Goal: Obtain resource: Obtain resource

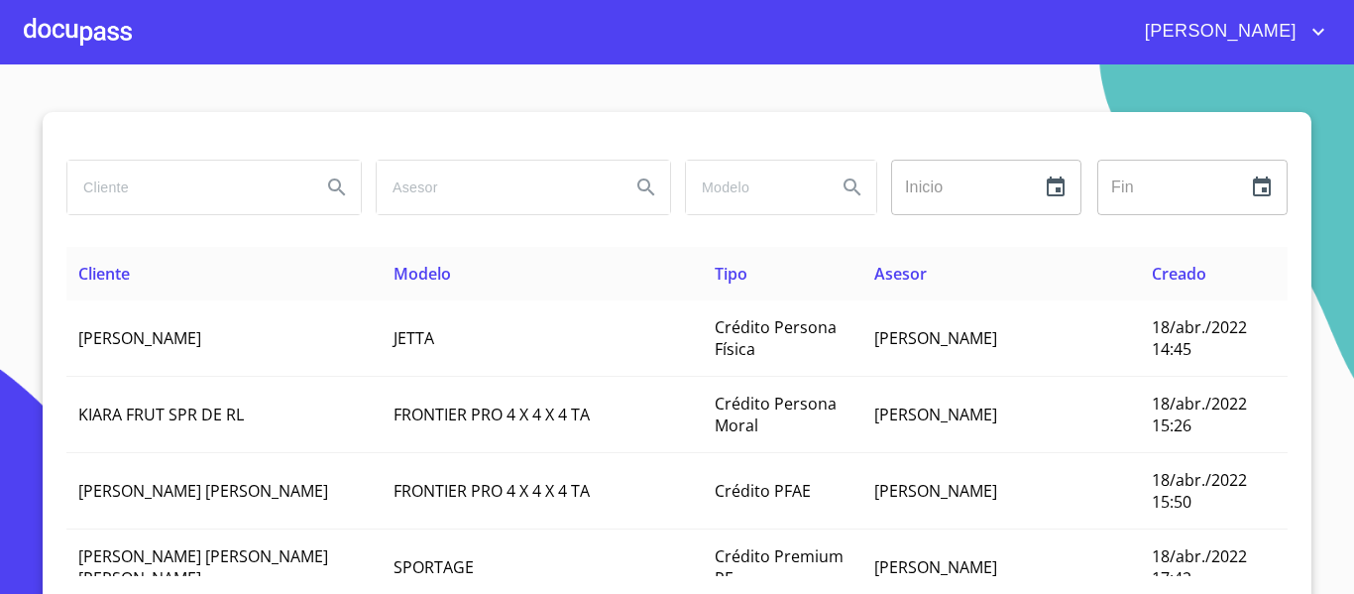
click at [191, 188] on input "search" at bounding box center [186, 188] width 238 height 54
type input "[PERSON_NAME]"
click at [221, 185] on input "[PERSON_NAME]" at bounding box center [186, 188] width 238 height 54
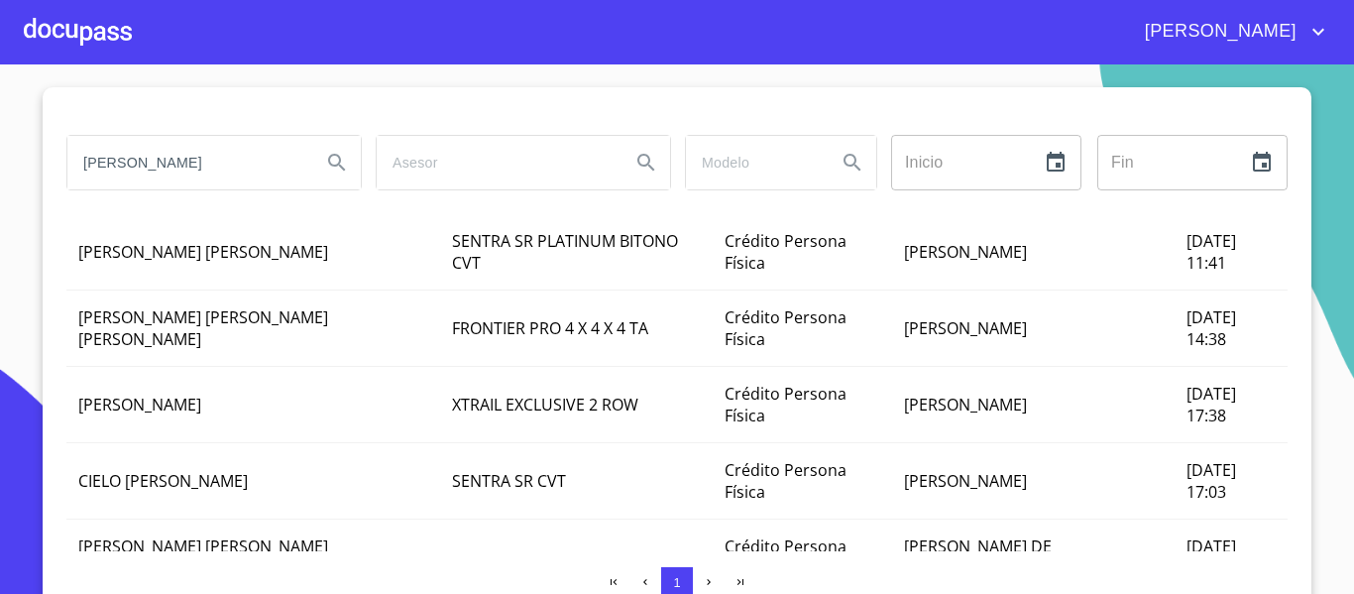
scroll to position [38, 0]
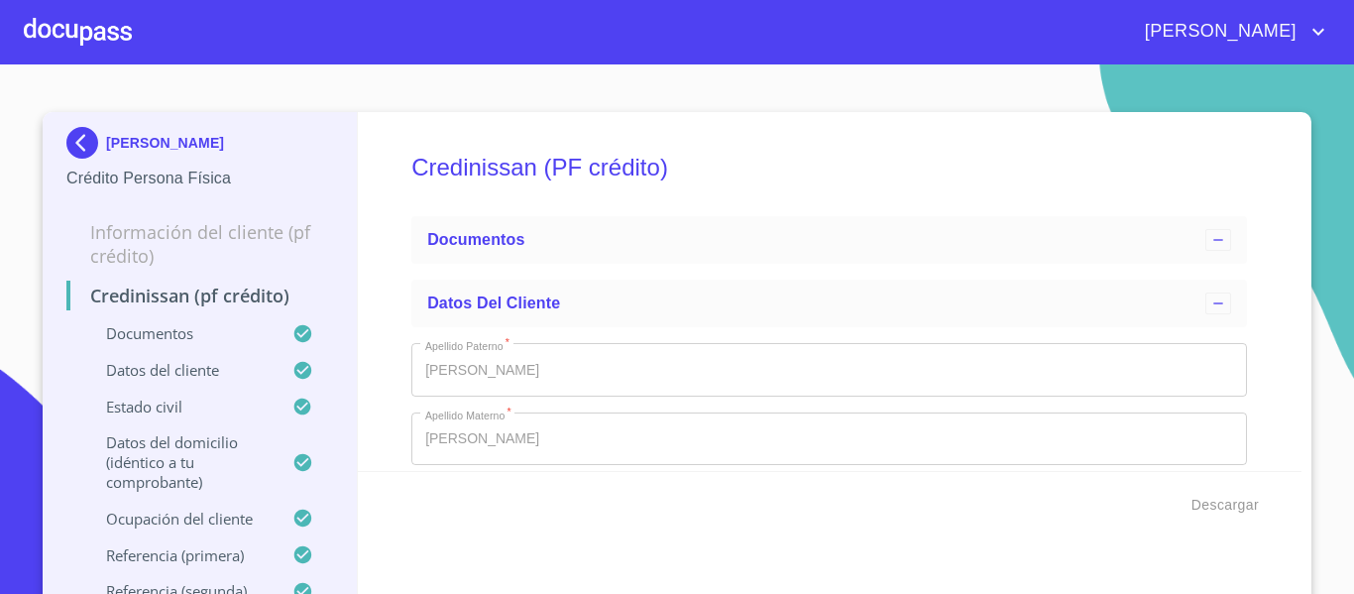
type input "1 de ene. de 2010"
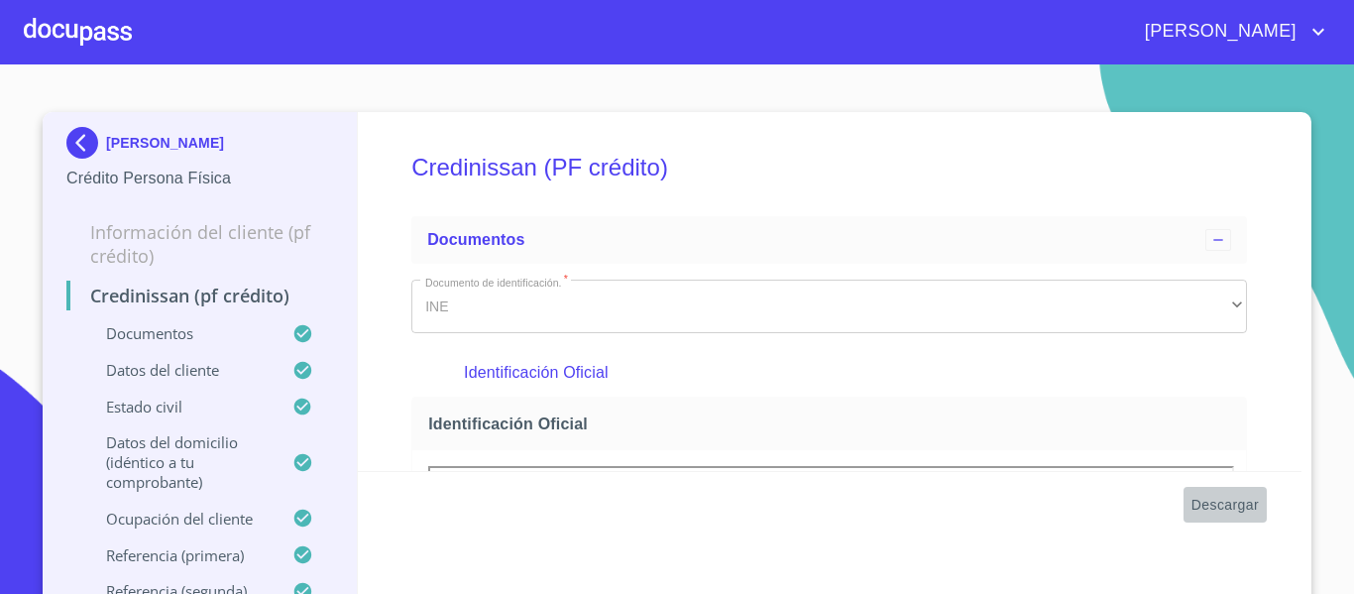
click at [1222, 503] on span "Descargar" at bounding box center [1224, 505] width 67 height 25
drag, startPoint x: 1289, startPoint y: 503, endPoint x: 1269, endPoint y: 512, distance: 23.1
click at [1289, 505] on div "Descargar" at bounding box center [830, 504] width 945 height 67
click at [1219, 503] on span "Descargar" at bounding box center [1224, 505] width 67 height 25
click at [83, 38] on div at bounding box center [78, 31] width 108 height 63
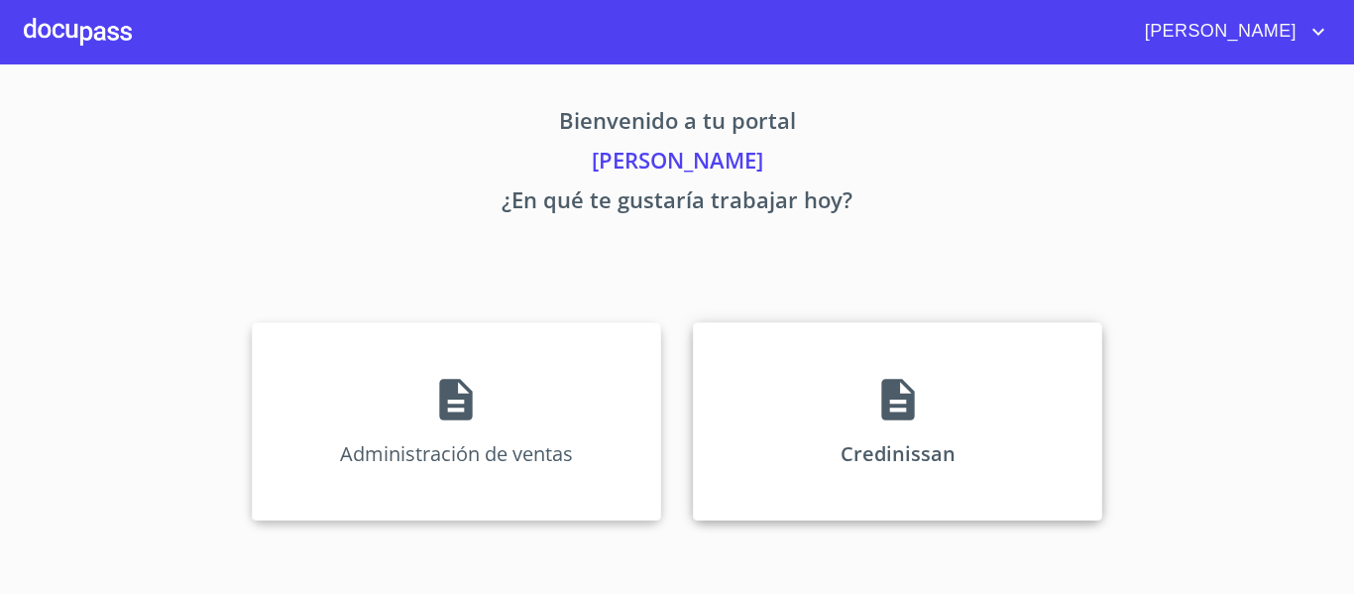
click at [925, 436] on div "Credinissan" at bounding box center [897, 421] width 409 height 198
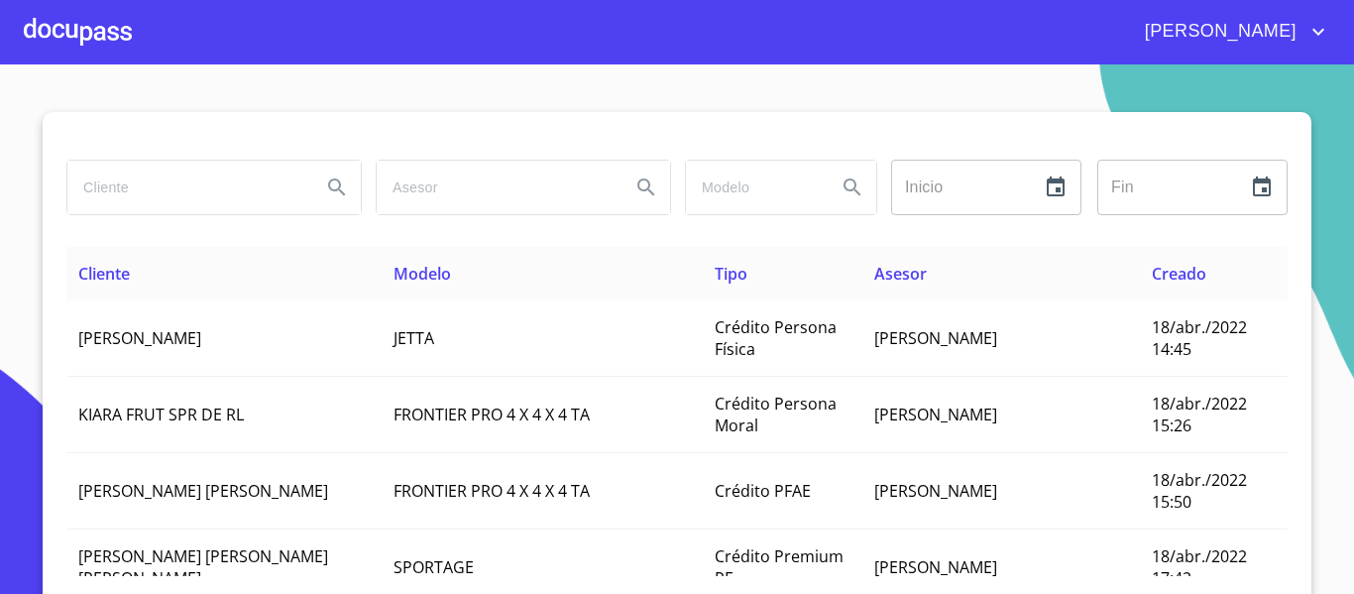
click at [203, 196] on input "search" at bounding box center [186, 188] width 238 height 54
paste input "[PERSON_NAME] [PERSON_NAME] [PERSON_NAME]"
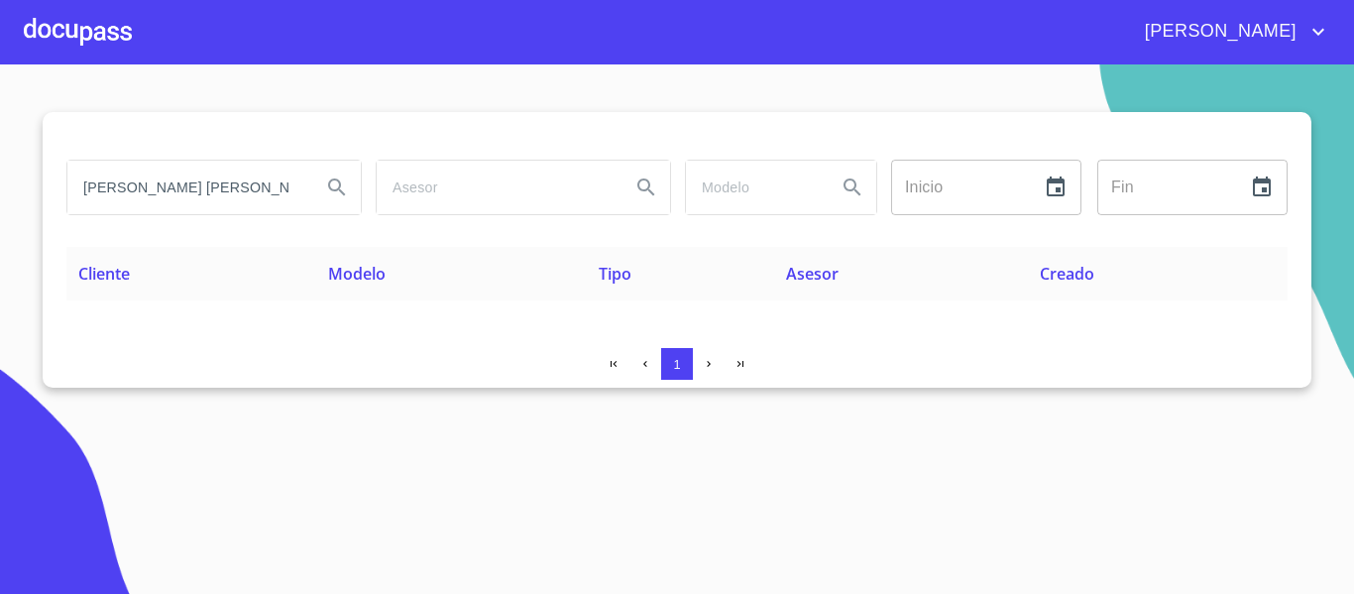
scroll to position [0, 48]
drag, startPoint x: 206, startPoint y: 178, endPoint x: 491, endPoint y: 192, distance: 284.8
click at [491, 192] on div "[PERSON_NAME] [PERSON_NAME] [PERSON_NAME] Inicio ​ Fin ​" at bounding box center [676, 187] width 1237 height 71
type input "[PERSON_NAME]"
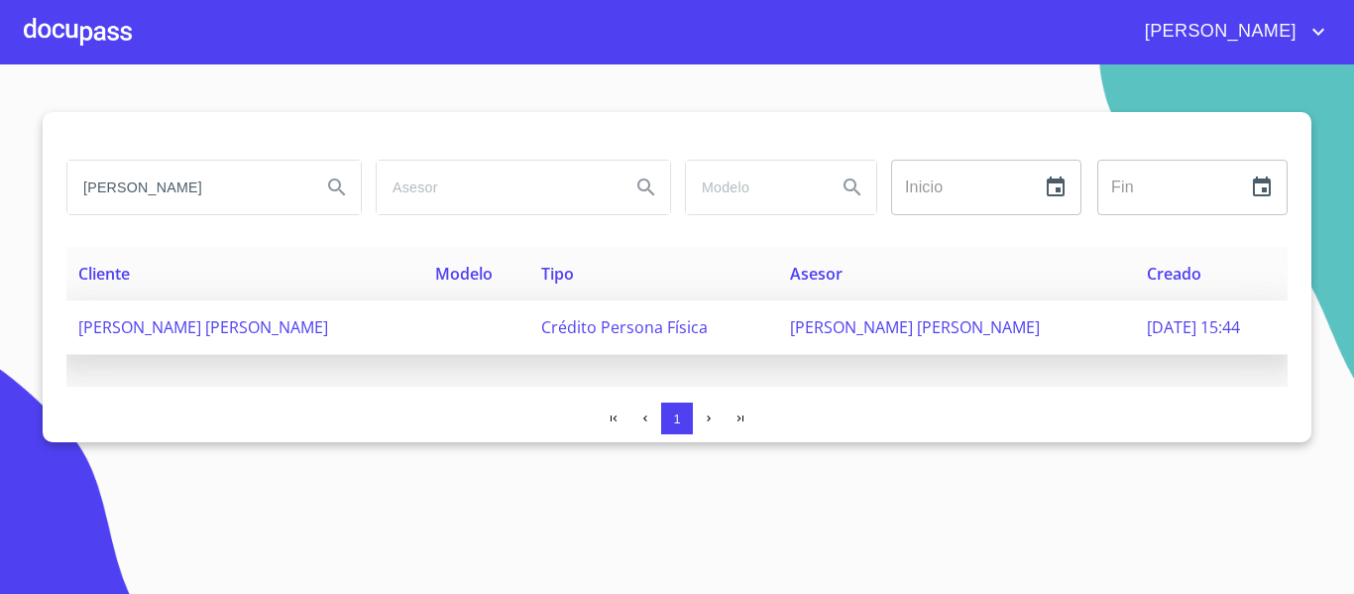
click at [201, 336] on span "[PERSON_NAME] [PERSON_NAME]" at bounding box center [203, 327] width 250 height 22
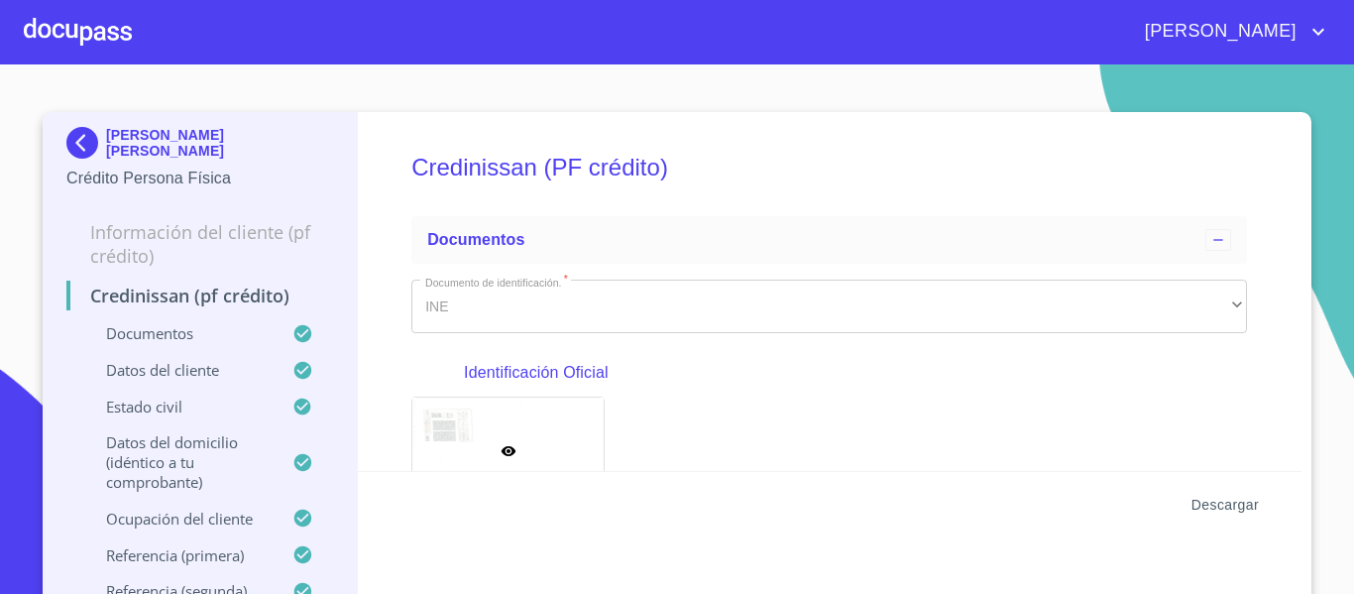
click at [1236, 504] on span "Descargar" at bounding box center [1224, 505] width 67 height 25
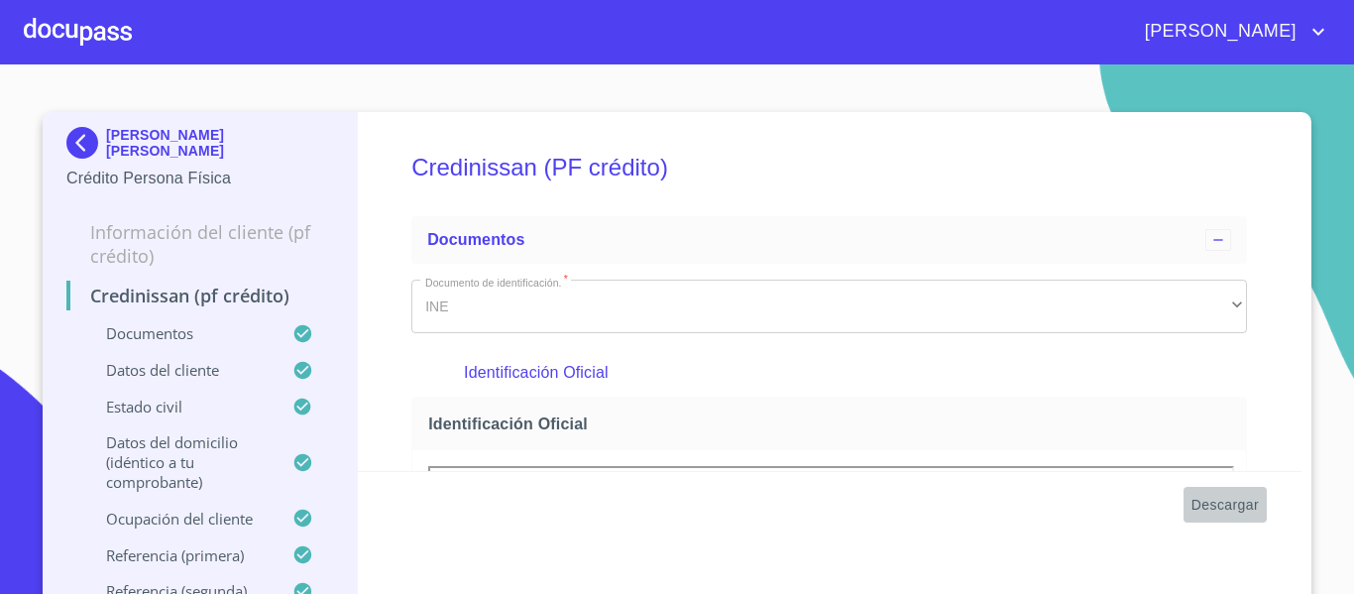
click at [1204, 499] on span "Descargar" at bounding box center [1224, 505] width 67 height 25
click at [114, 46] on div at bounding box center [78, 31] width 108 height 63
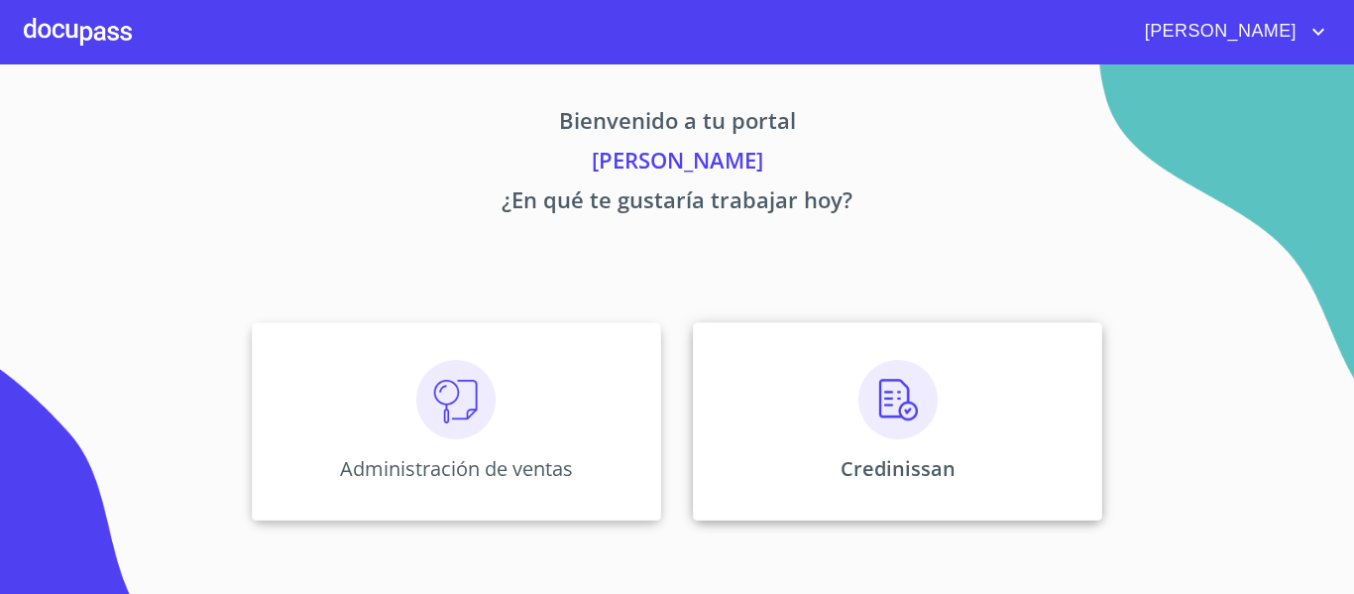
click at [951, 405] on div "Credinissan" at bounding box center [897, 421] width 409 height 198
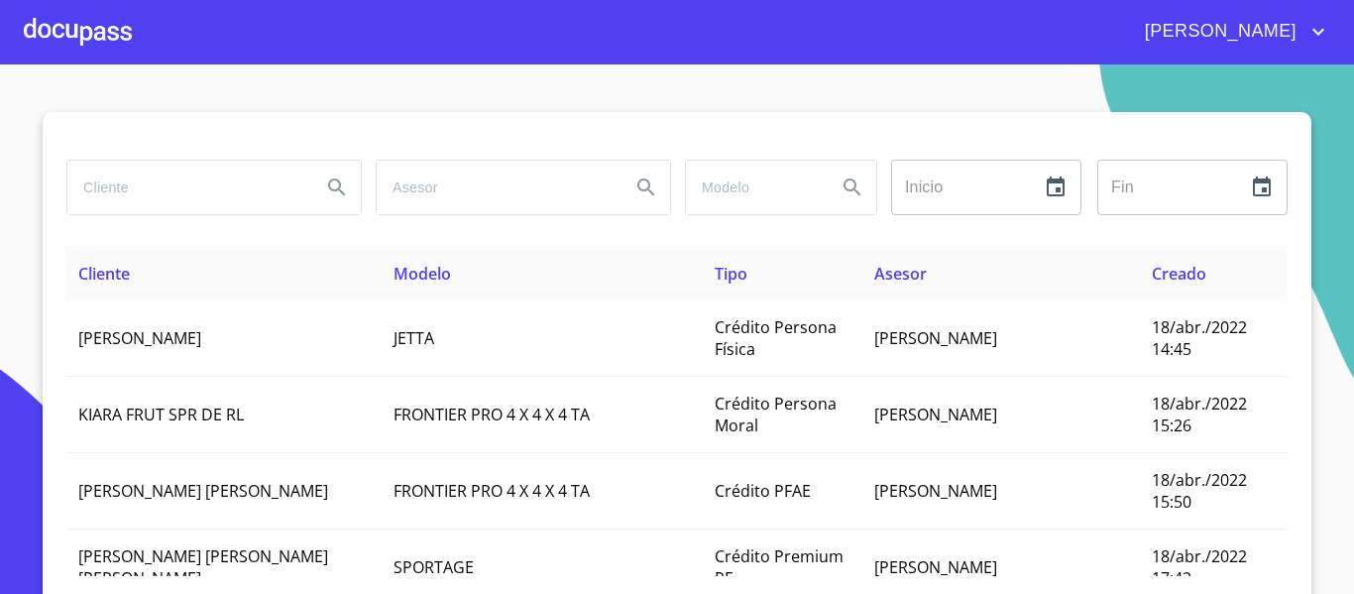
click at [153, 196] on input "search" at bounding box center [186, 188] width 238 height 54
type input "[PERSON_NAME]"
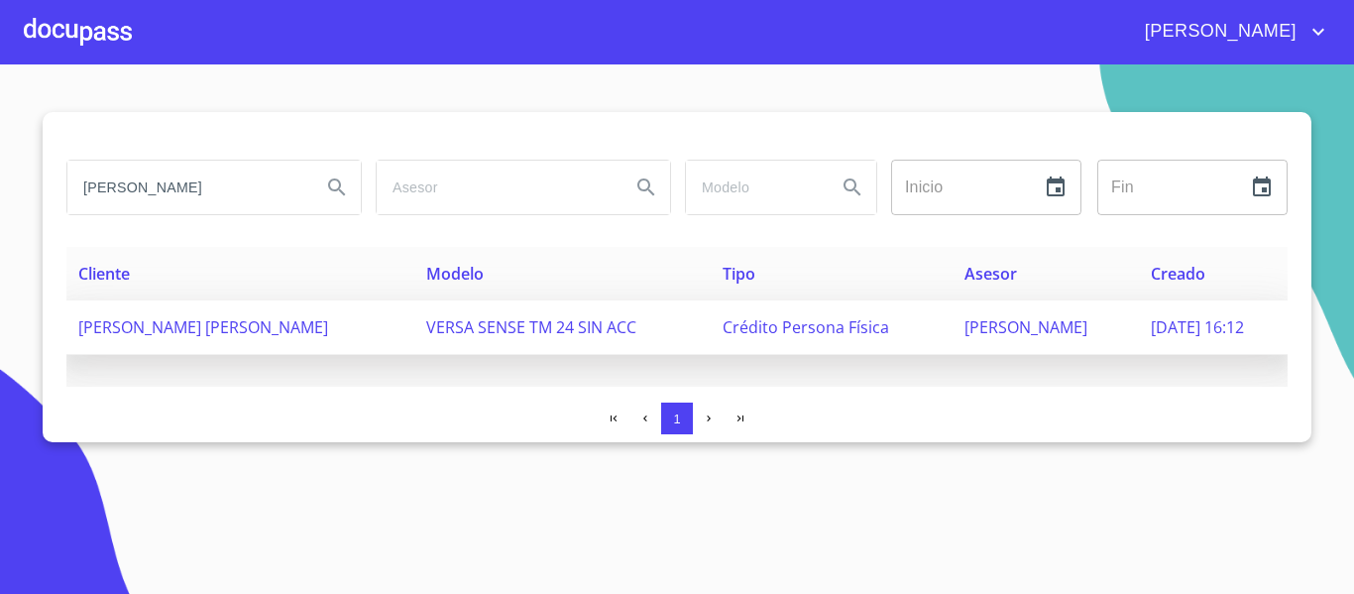
click at [964, 320] on span "[PERSON_NAME]" at bounding box center [1025, 327] width 123 height 22
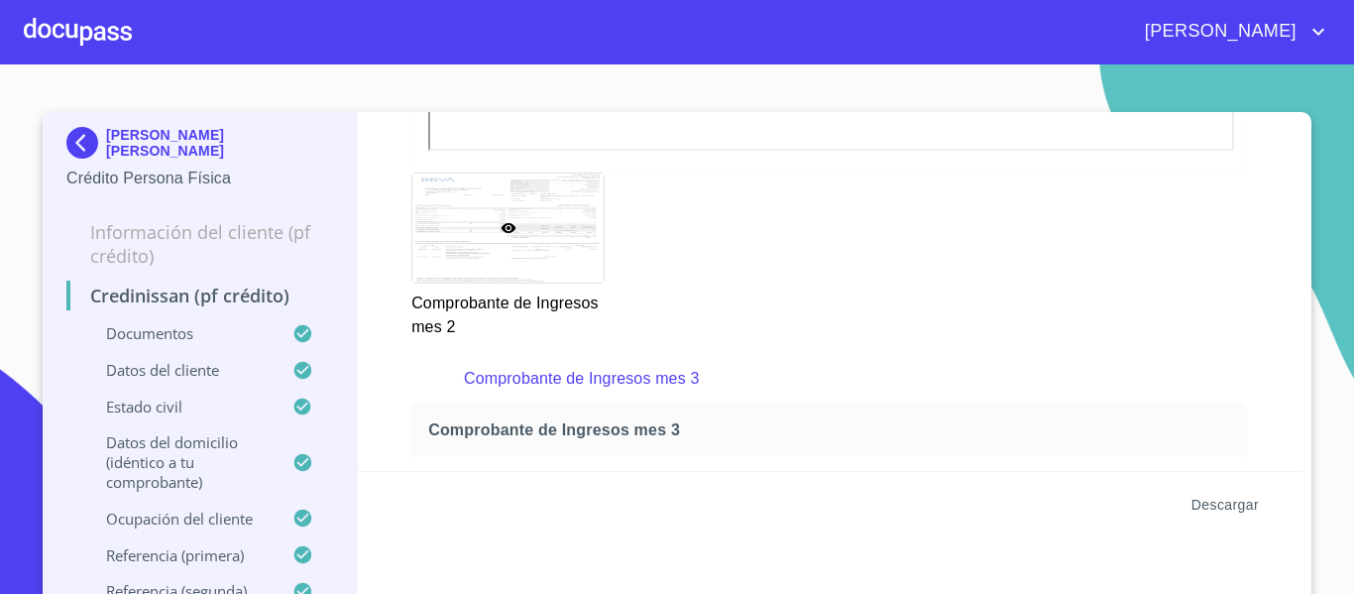
scroll to position [3469, 0]
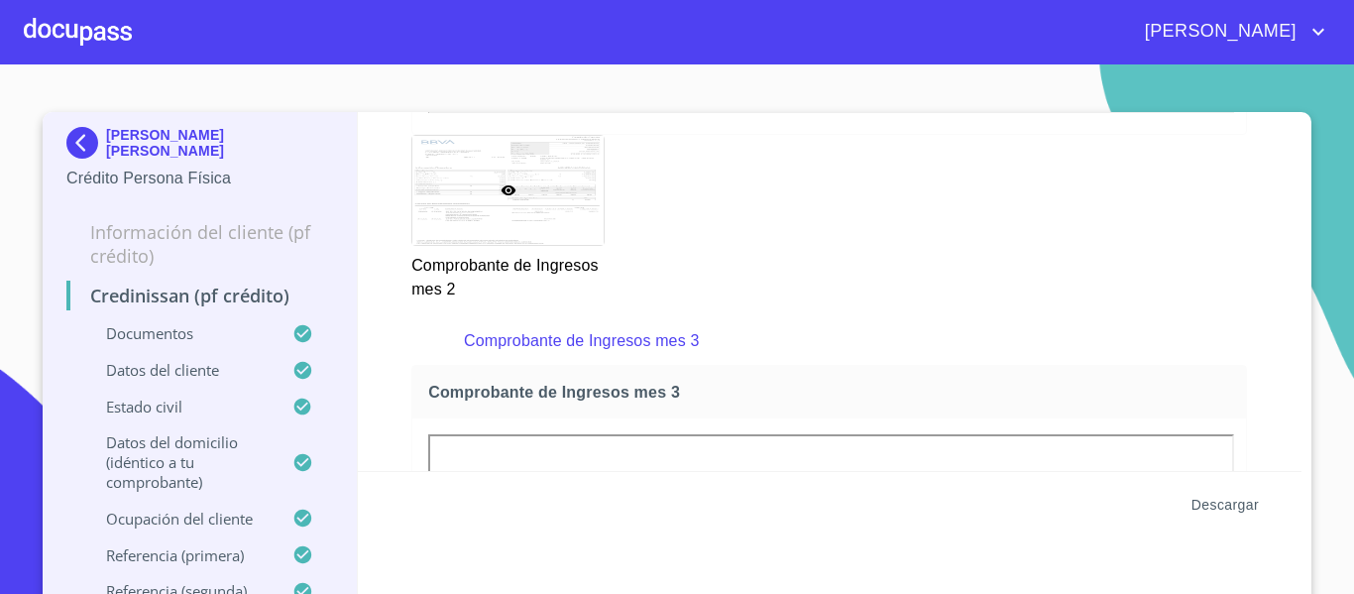
click at [1234, 507] on span "Descargar" at bounding box center [1224, 505] width 67 height 25
click at [1213, 503] on span "Descargar" at bounding box center [1224, 505] width 67 height 25
click at [120, 33] on div at bounding box center [78, 31] width 108 height 63
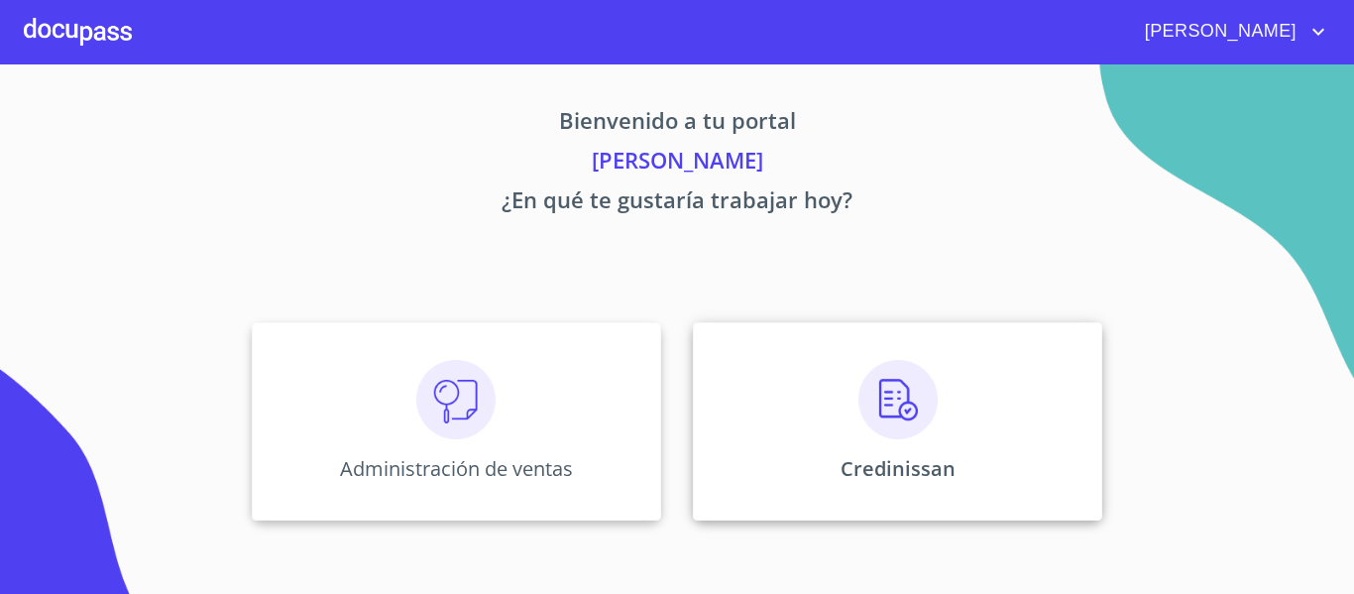
click at [941, 465] on p "Credinissan" at bounding box center [897, 468] width 115 height 27
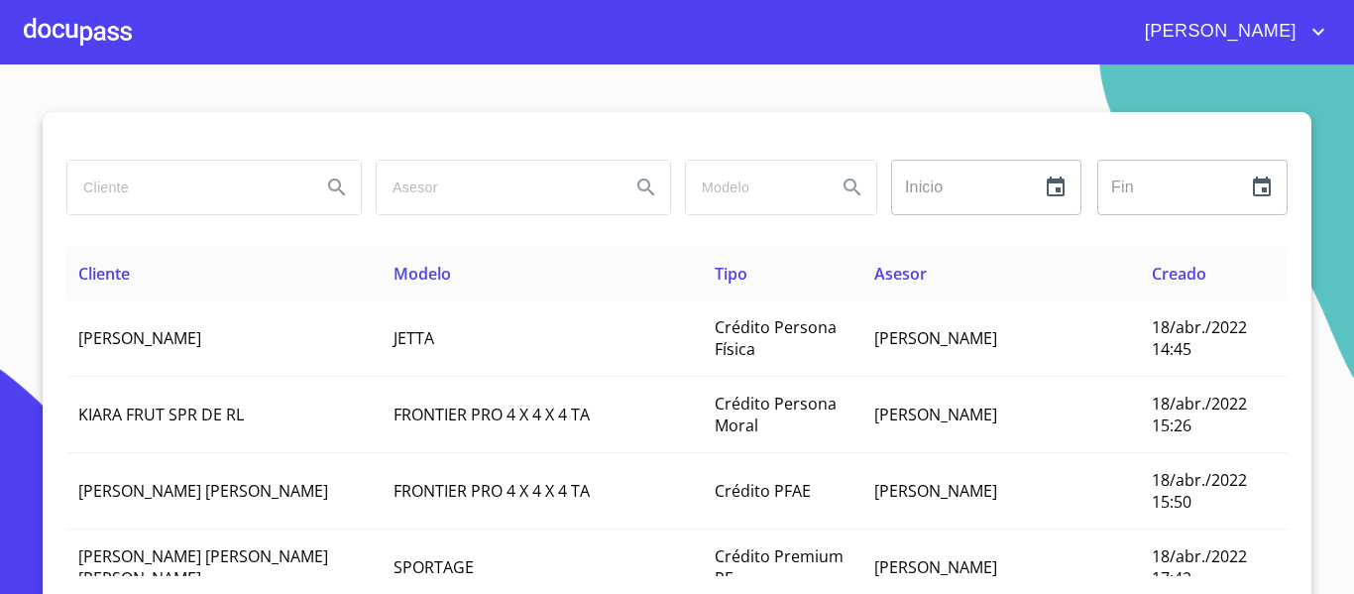
click at [195, 204] on input "search" at bounding box center [186, 188] width 238 height 54
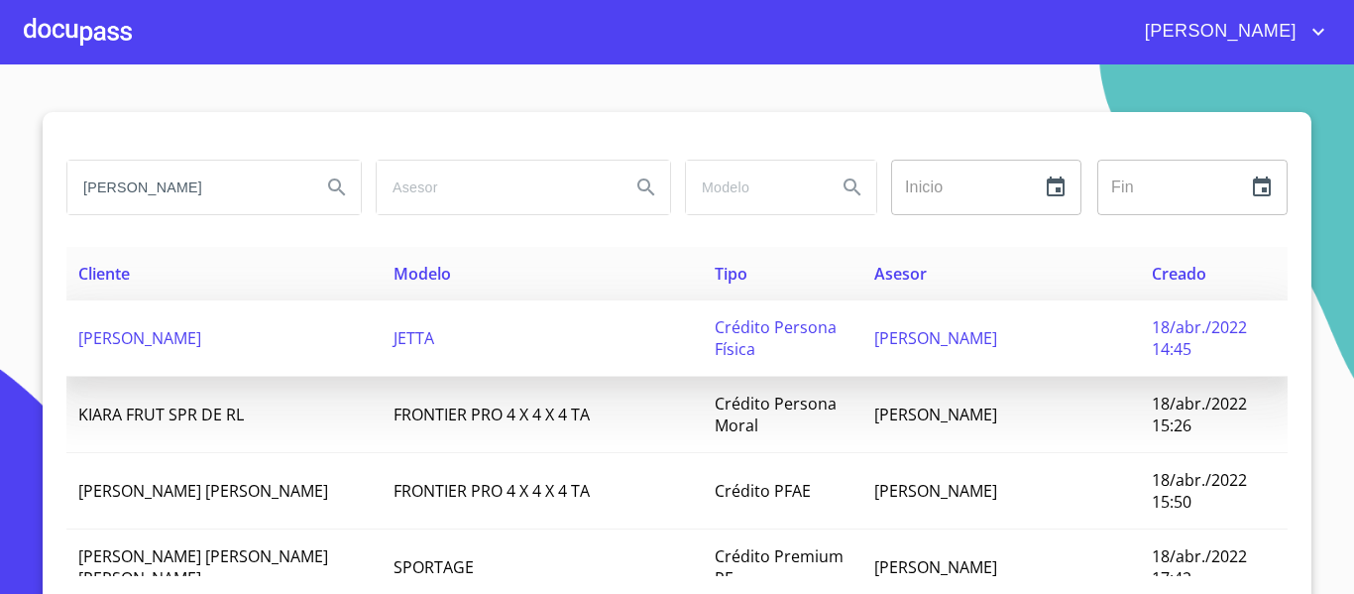
type input "[PERSON_NAME]"
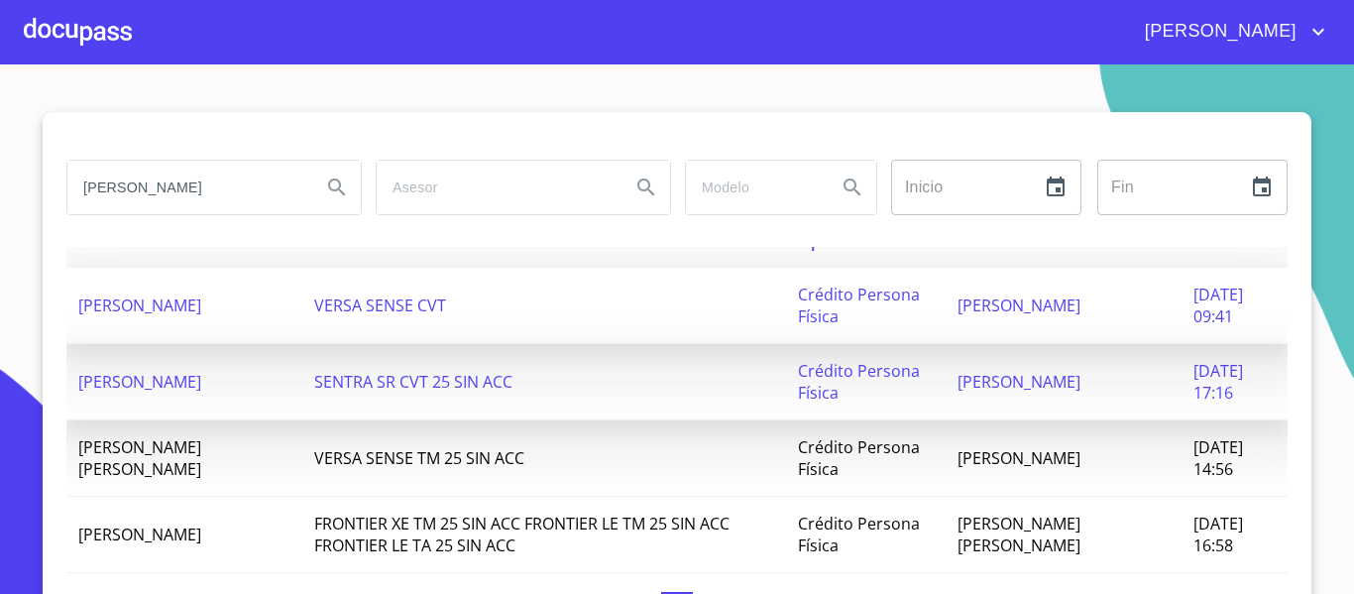
scroll to position [61, 0]
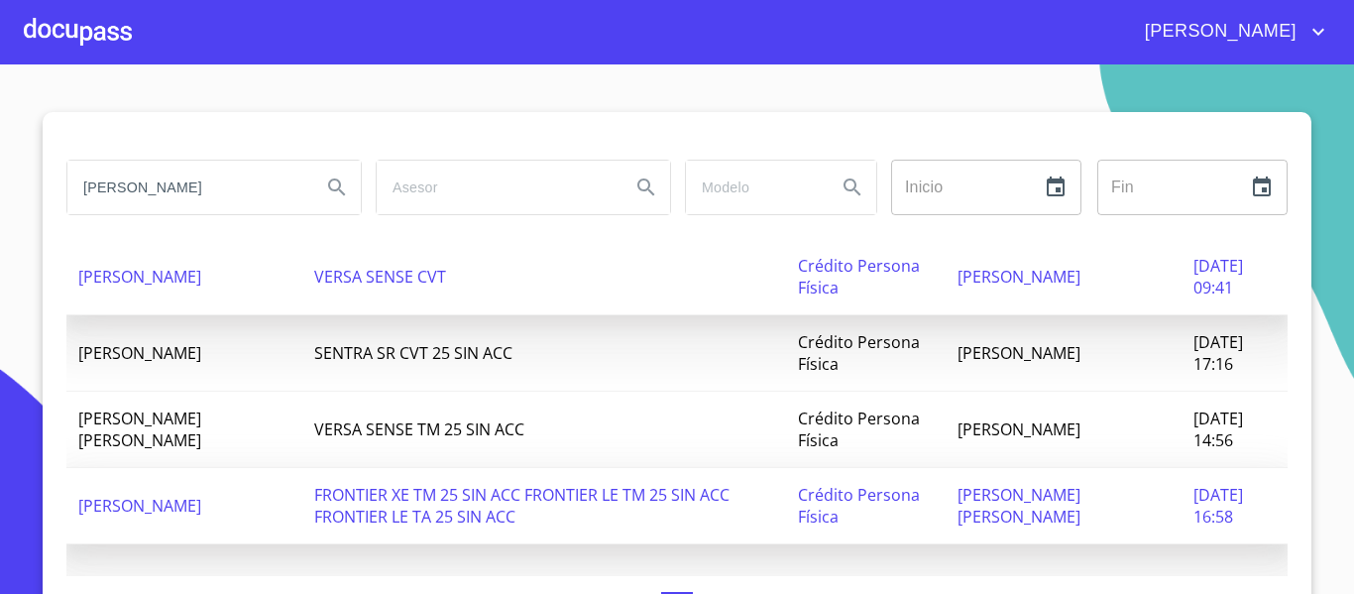
click at [201, 505] on span "[PERSON_NAME]" at bounding box center [139, 506] width 123 height 22
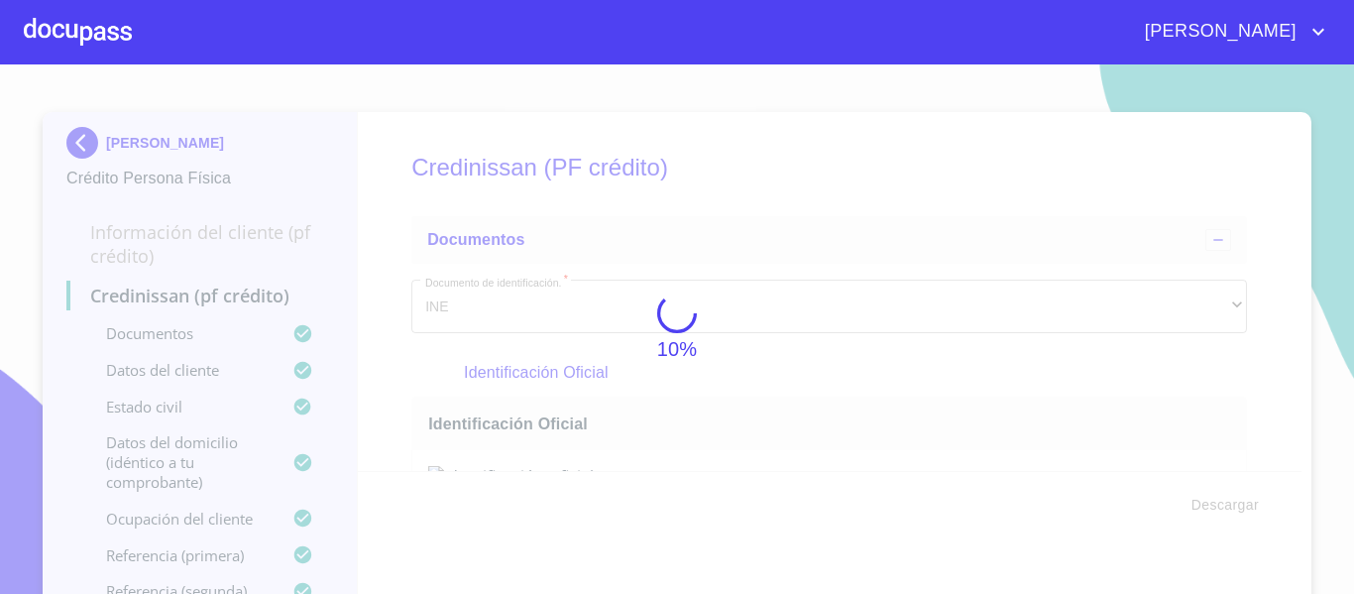
scroll to position [595, 0]
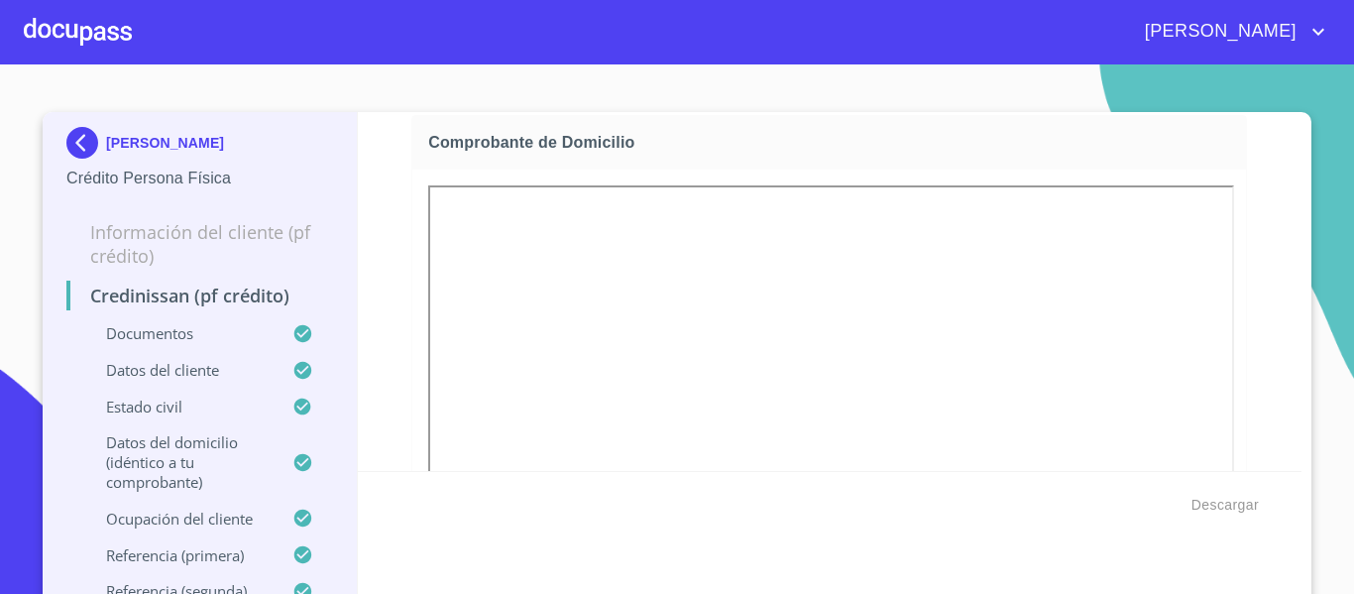
click at [1322, 452] on section "[PERSON_NAME] Persona Física Información del cliente (PF crédito) Credinissan (…" at bounding box center [677, 328] width 1354 height 529
click at [1235, 505] on span "Descargar" at bounding box center [1224, 505] width 67 height 25
click at [100, 38] on div at bounding box center [78, 31] width 108 height 63
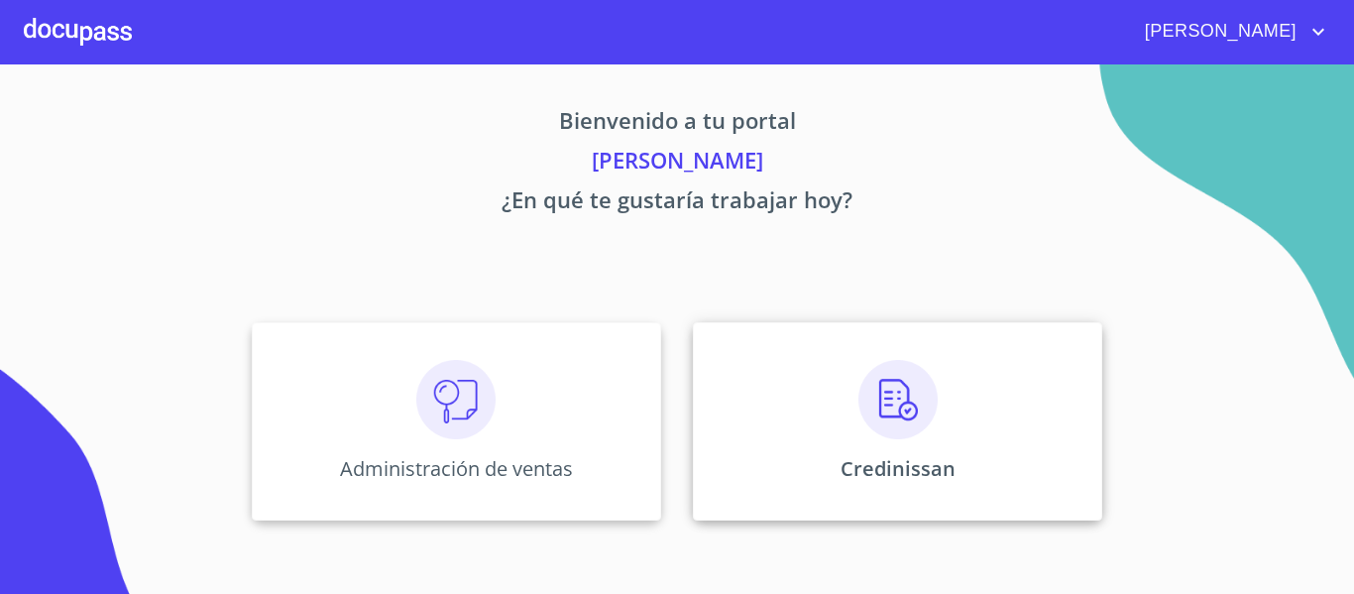
click at [889, 443] on div "Credinissan" at bounding box center [897, 421] width 409 height 198
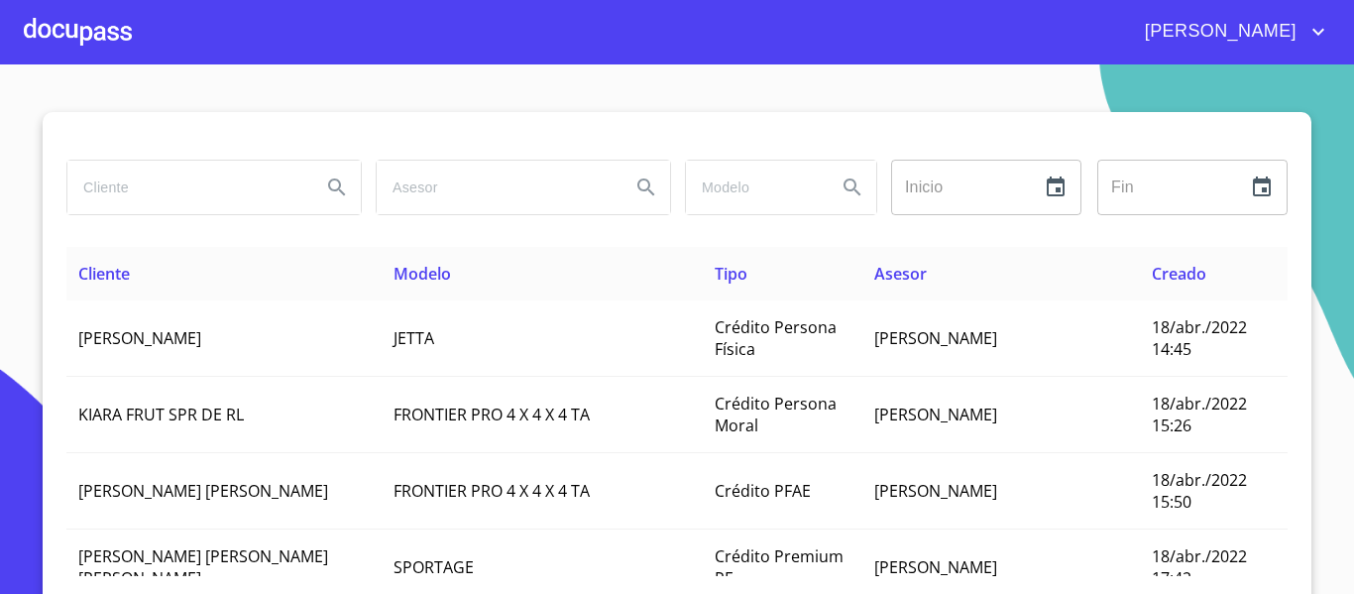
click at [240, 197] on input "search" at bounding box center [186, 188] width 238 height 54
type input "c"
type input "CORONA AGUIRRE"
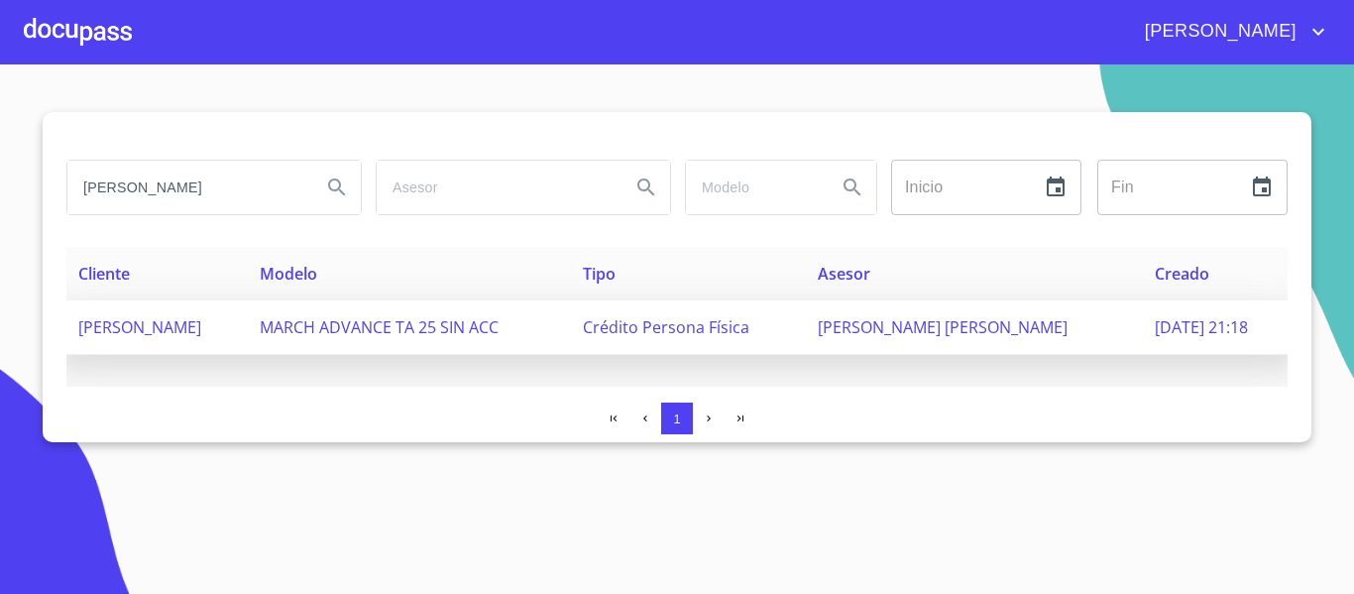
click at [131, 338] on span "MONTSERRAT PATRICIA CORONA AGUIRRE" at bounding box center [139, 327] width 123 height 22
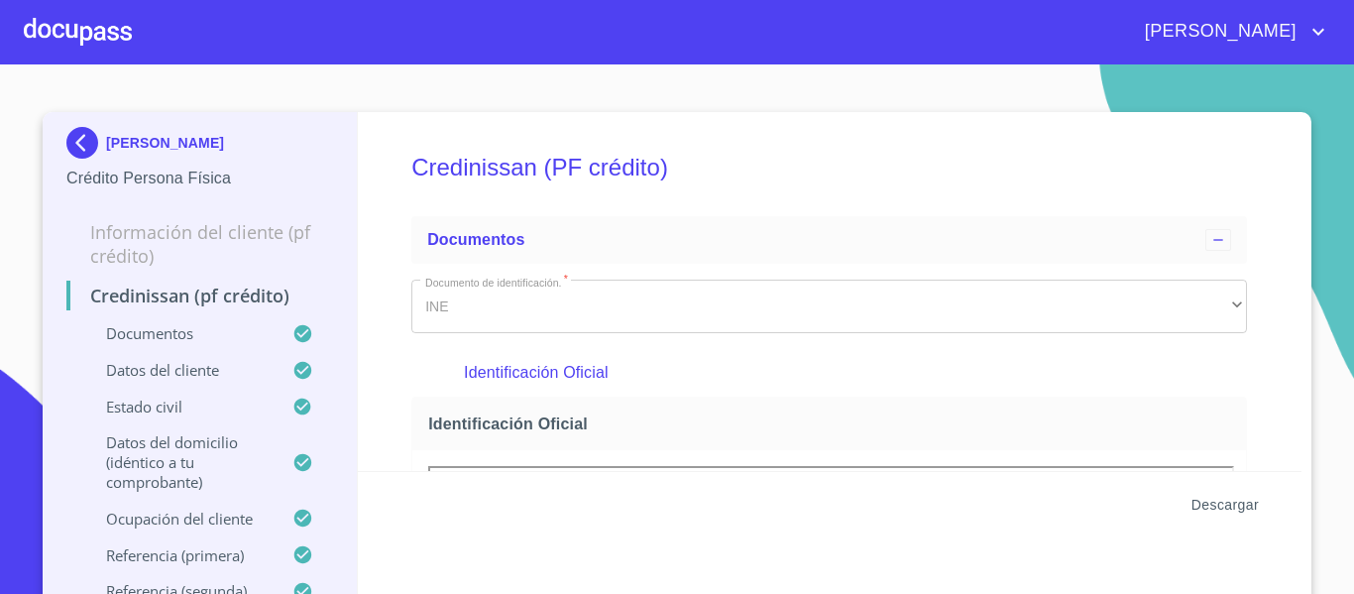
click at [1208, 508] on span "Descargar" at bounding box center [1224, 505] width 67 height 25
click at [88, 38] on div at bounding box center [78, 31] width 108 height 63
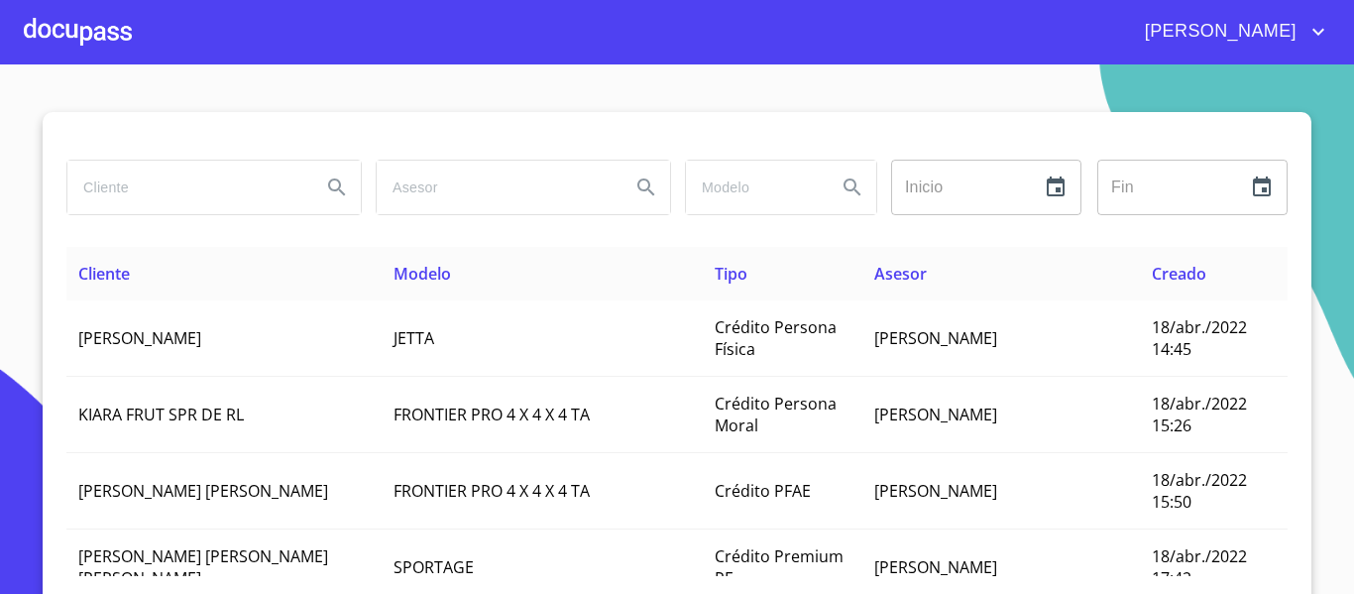
click at [180, 197] on input "search" at bounding box center [186, 188] width 238 height 54
type input "CADENA RIVAS"
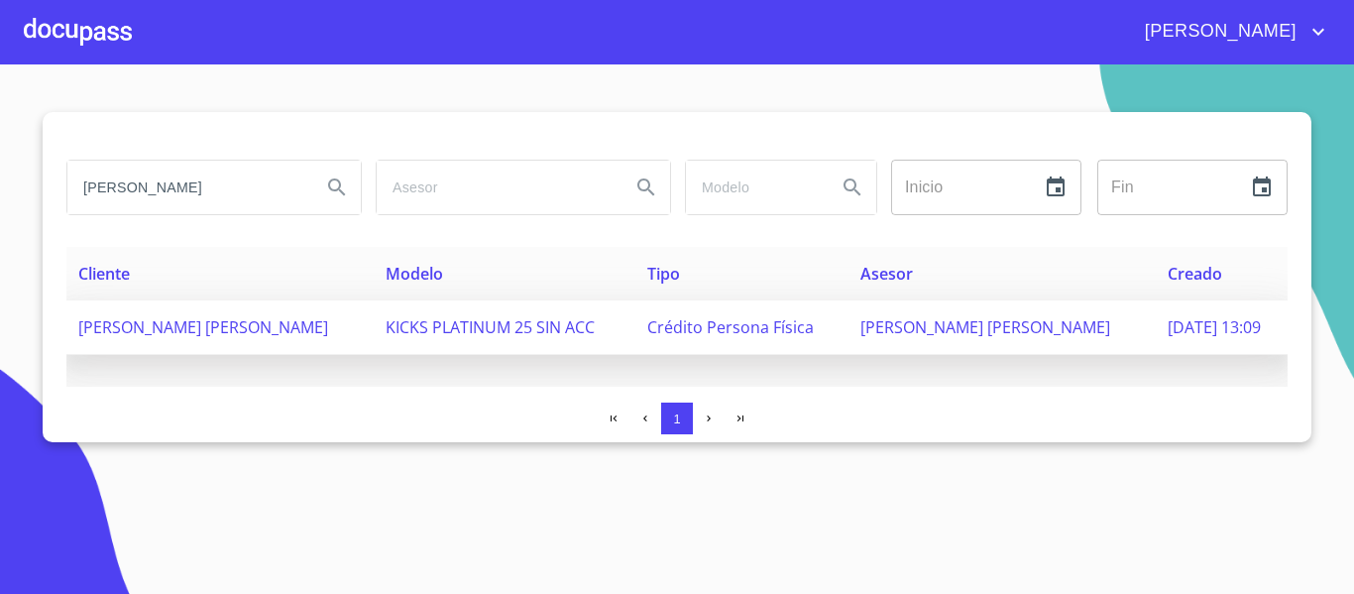
click at [938, 320] on span "[PERSON_NAME] [PERSON_NAME]" at bounding box center [985, 327] width 250 height 22
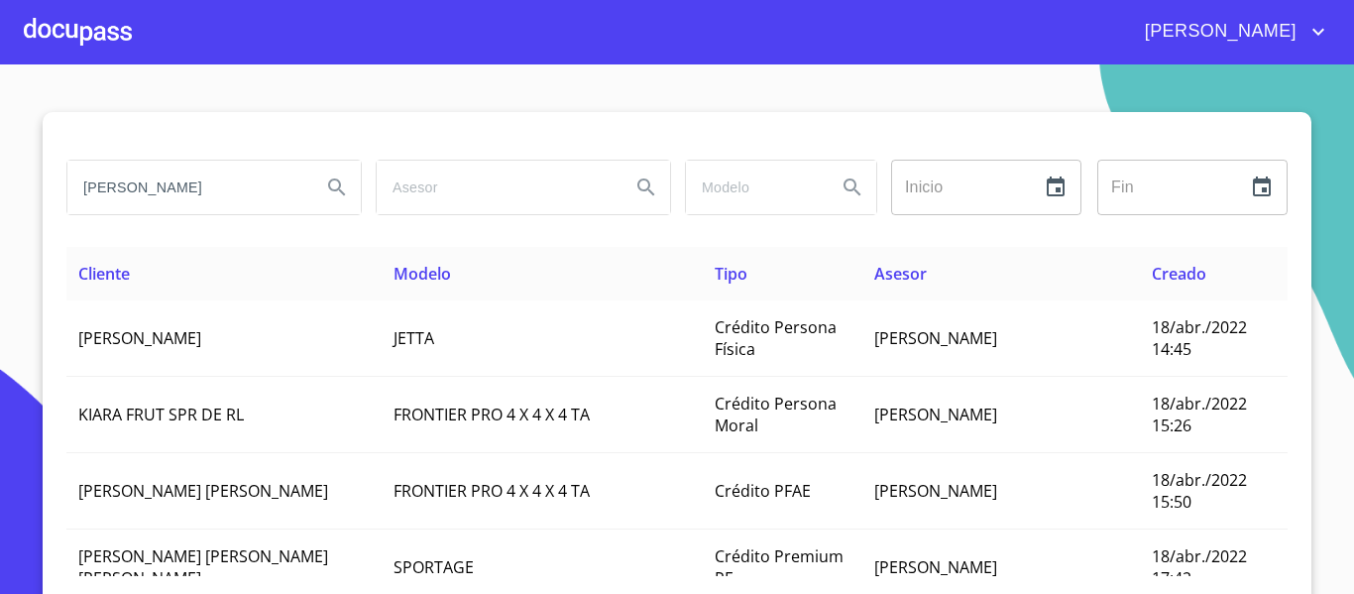
type input "CADENA BOBADILLA"
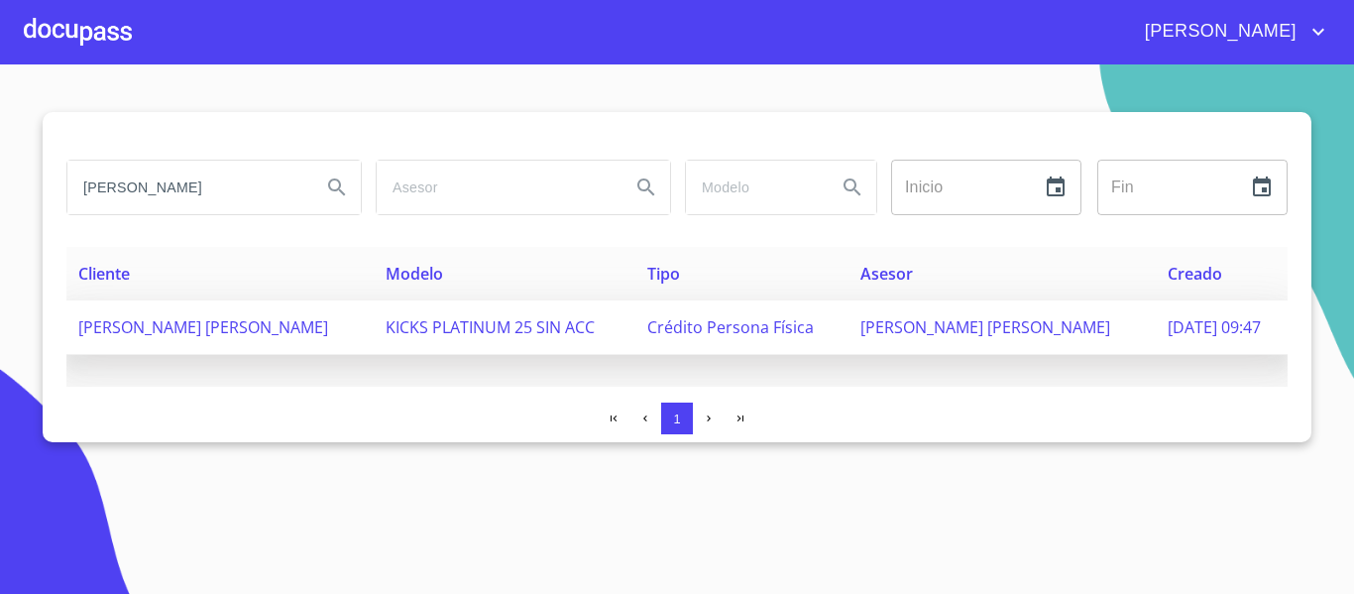
click at [872, 323] on span "[PERSON_NAME] [PERSON_NAME]" at bounding box center [985, 327] width 250 height 22
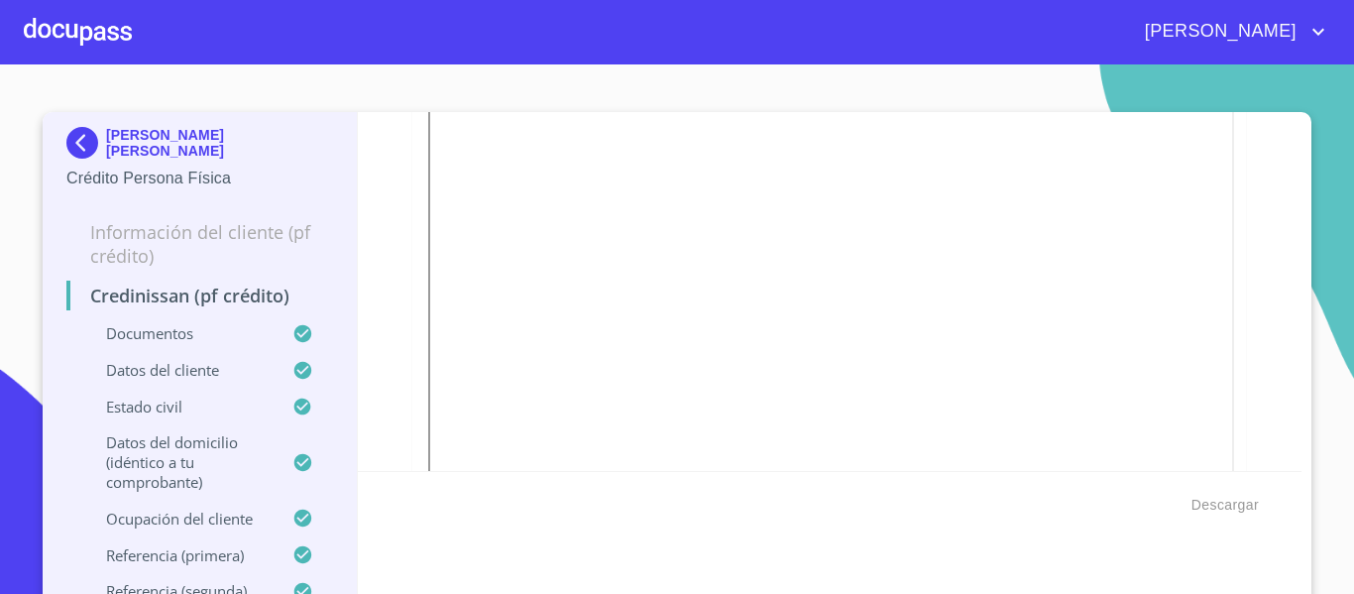
scroll to position [1388, 0]
click at [1220, 507] on span "Descargar" at bounding box center [1224, 505] width 67 height 25
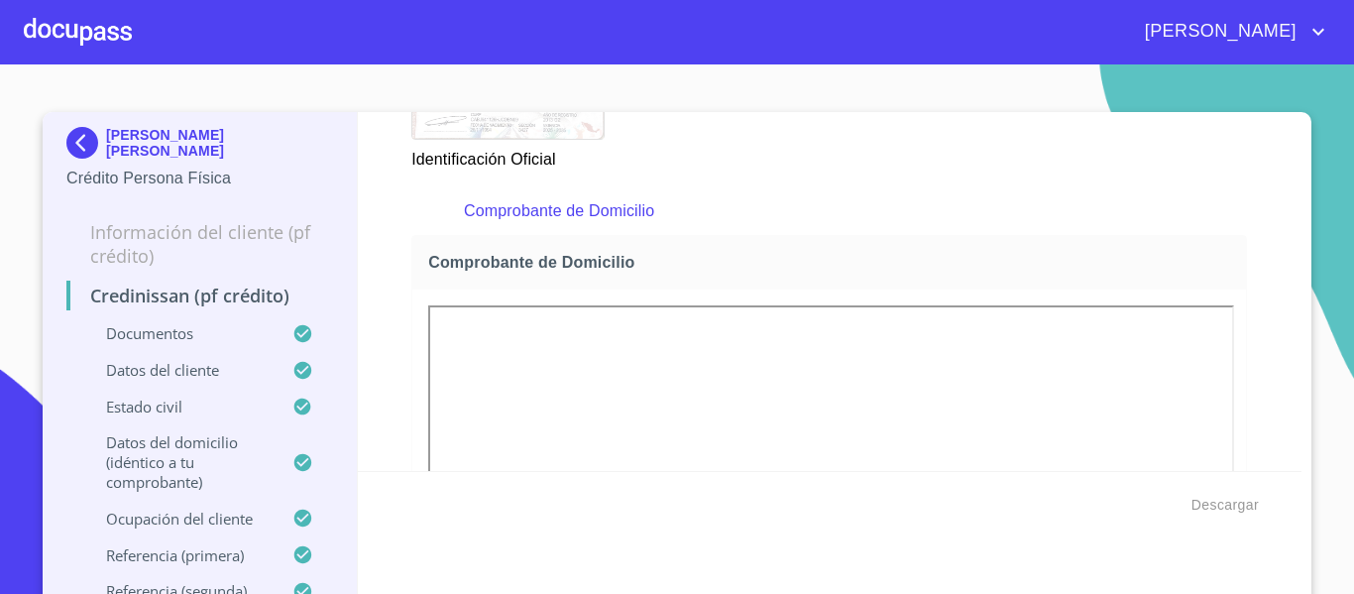
scroll to position [694, 0]
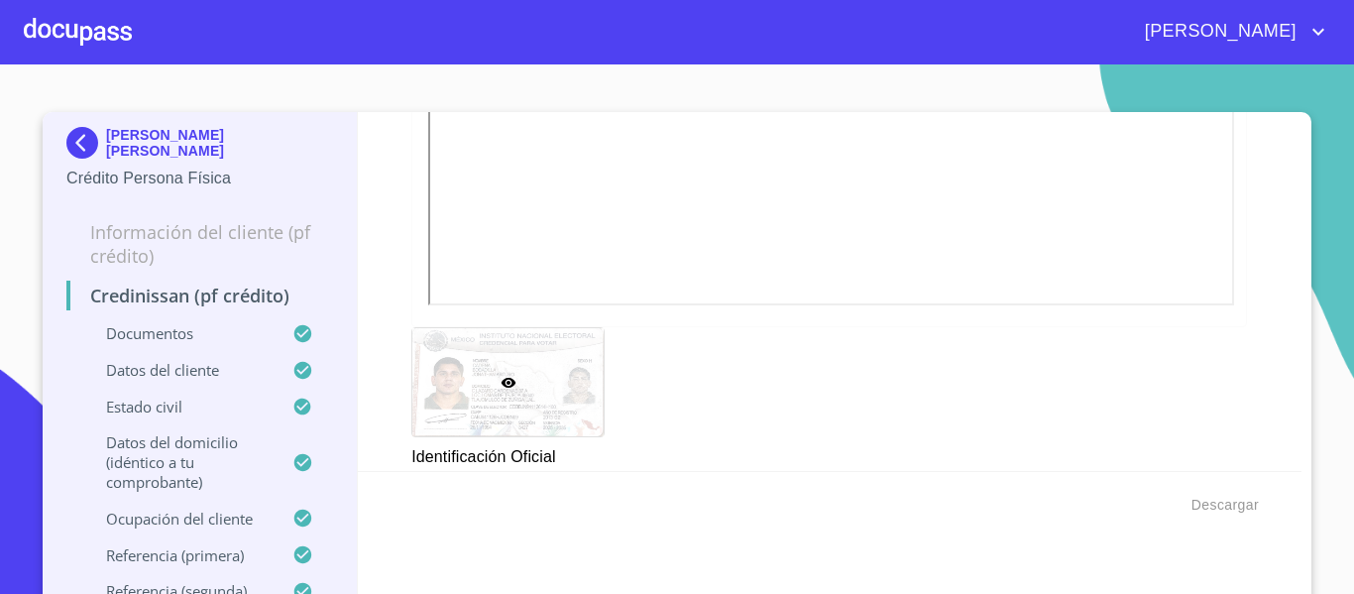
click at [81, 25] on div at bounding box center [78, 31] width 108 height 63
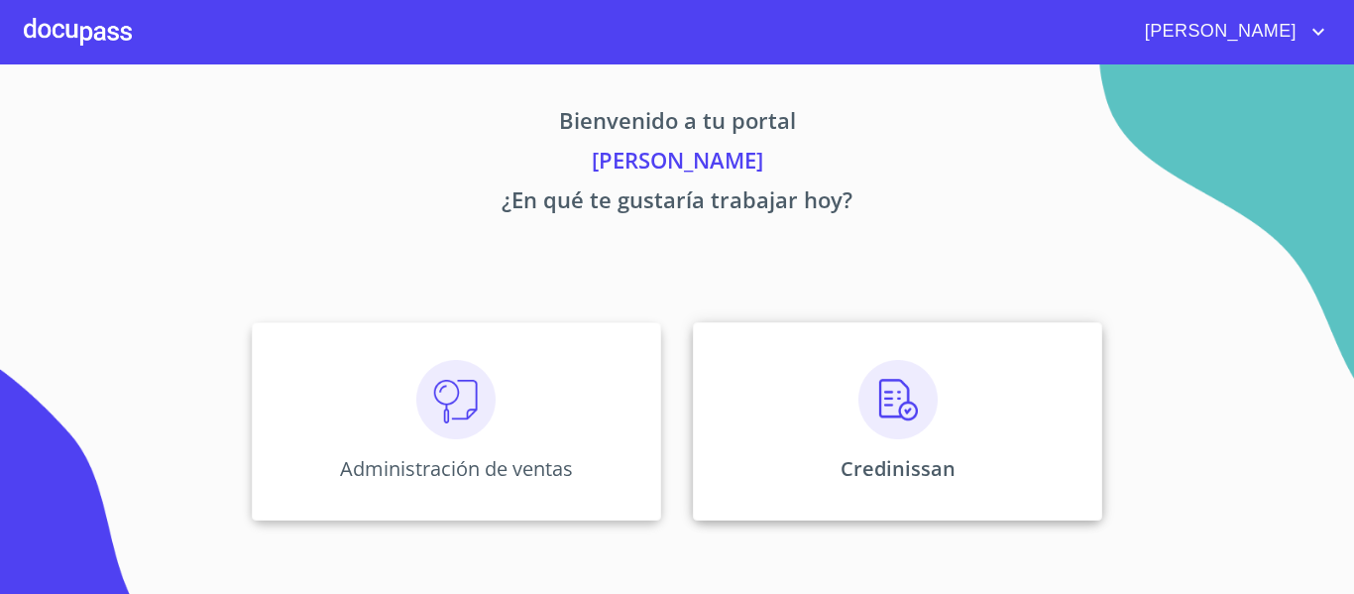
click at [881, 402] on img at bounding box center [897, 399] width 79 height 79
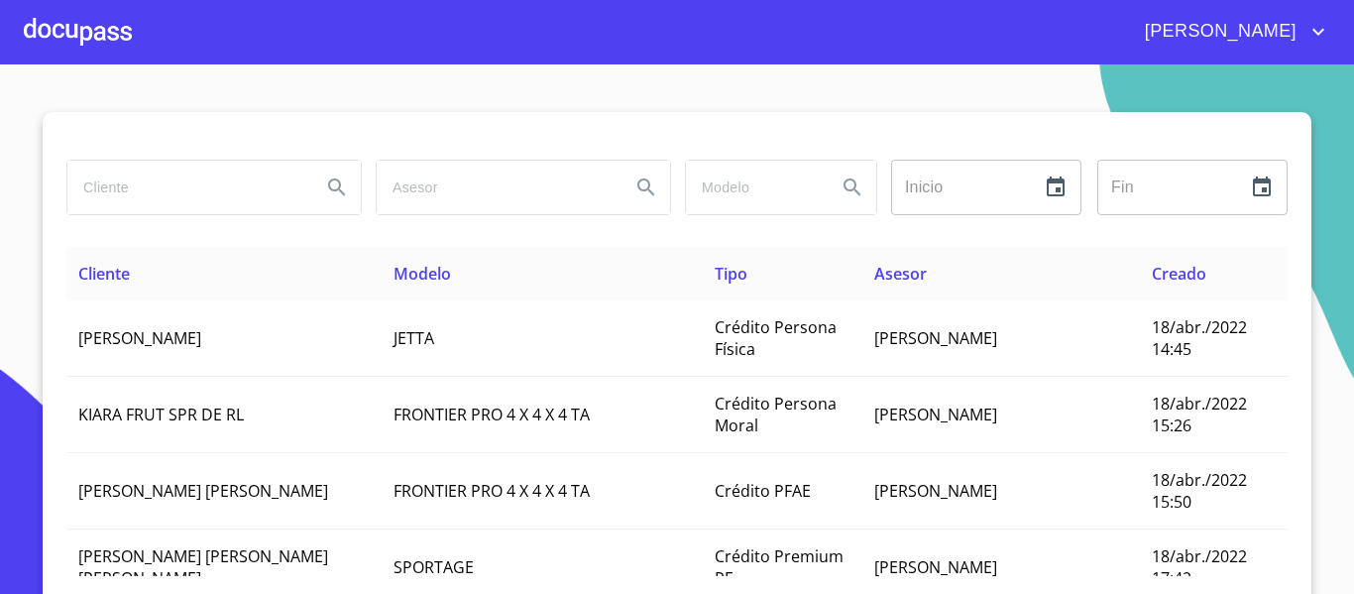
click at [158, 187] on input "search" at bounding box center [186, 188] width 238 height 54
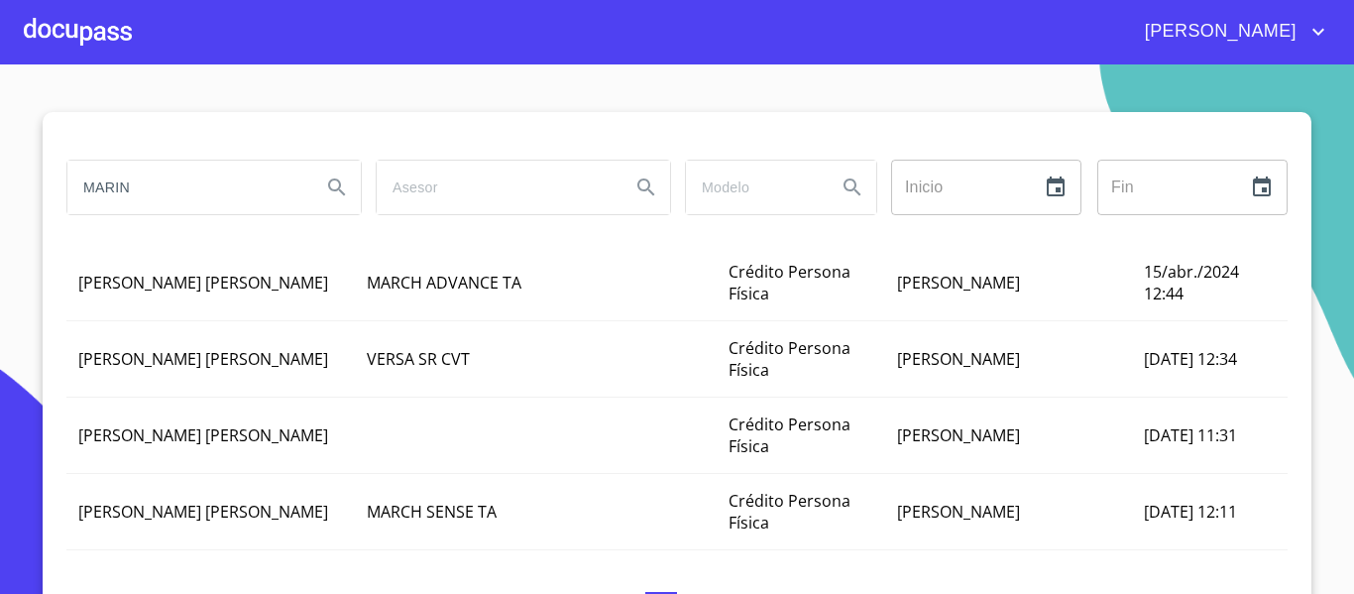
scroll to position [1664, 0]
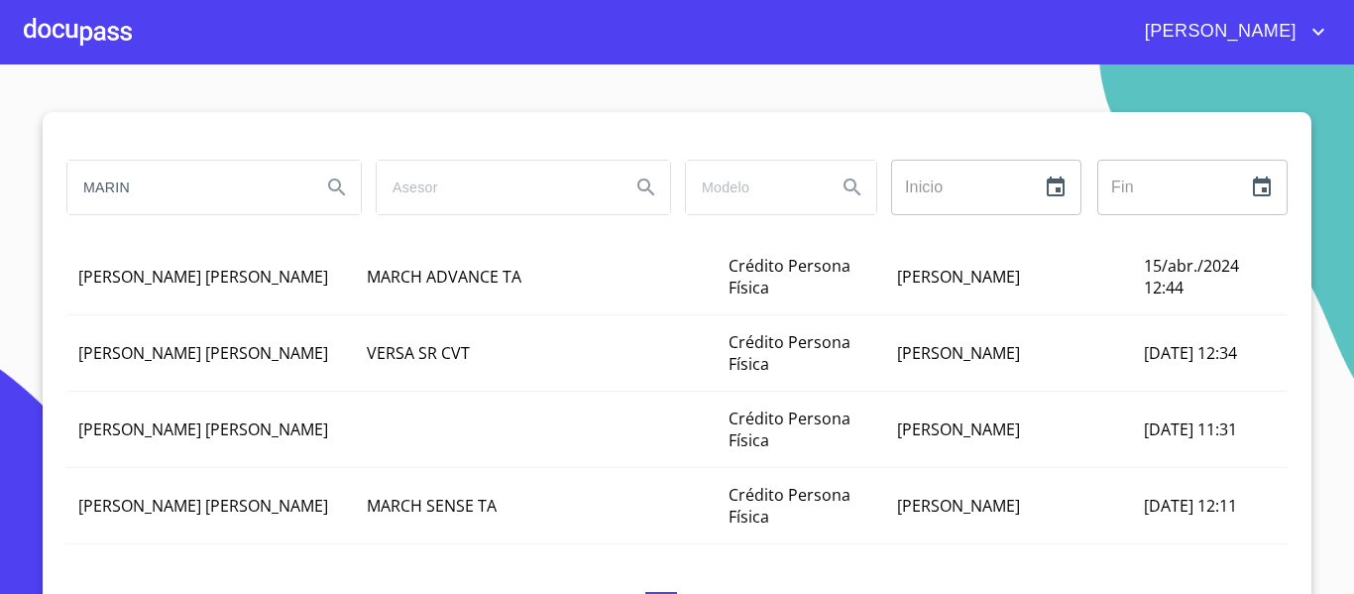
click at [213, 194] on input "MARIN" at bounding box center [186, 188] width 238 height 54
type input "MARIN GARCIA"
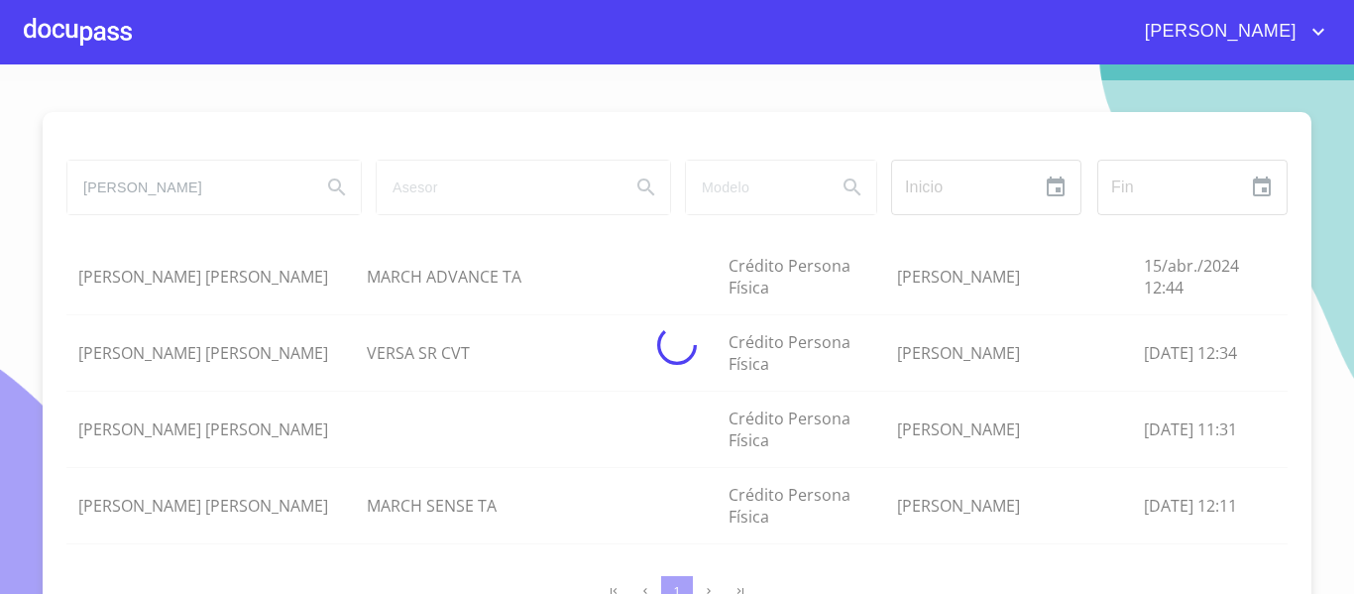
scroll to position [0, 0]
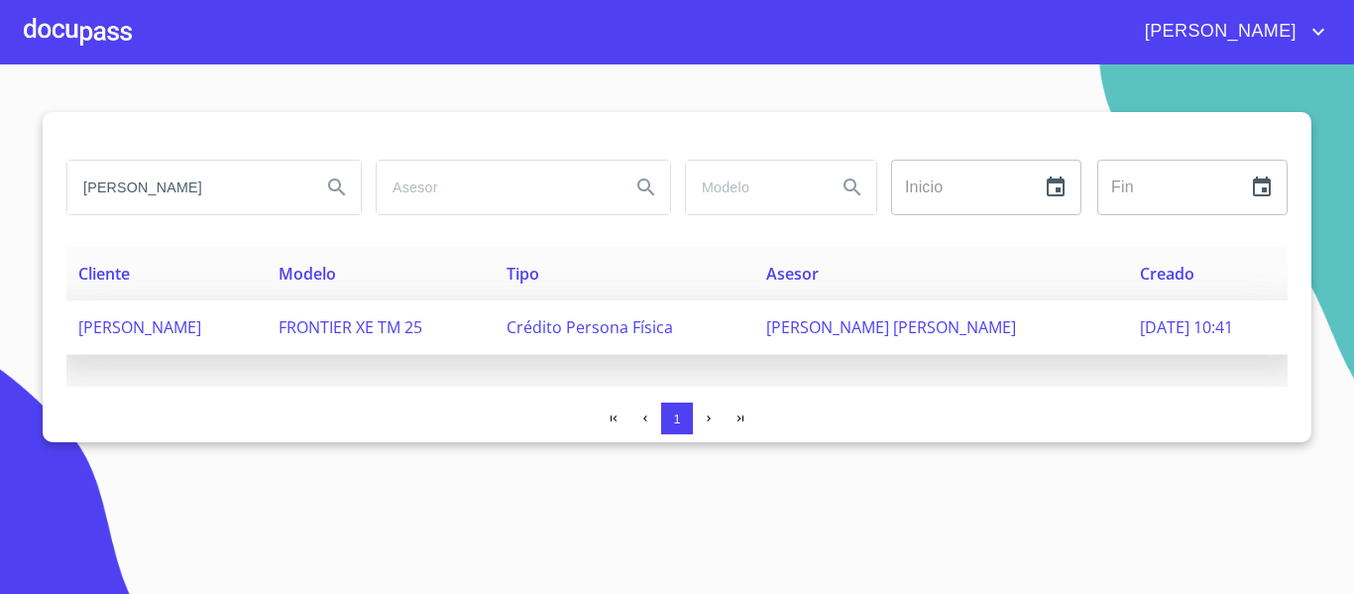
click at [642, 331] on span "Crédito Persona Física" at bounding box center [589, 327] width 167 height 22
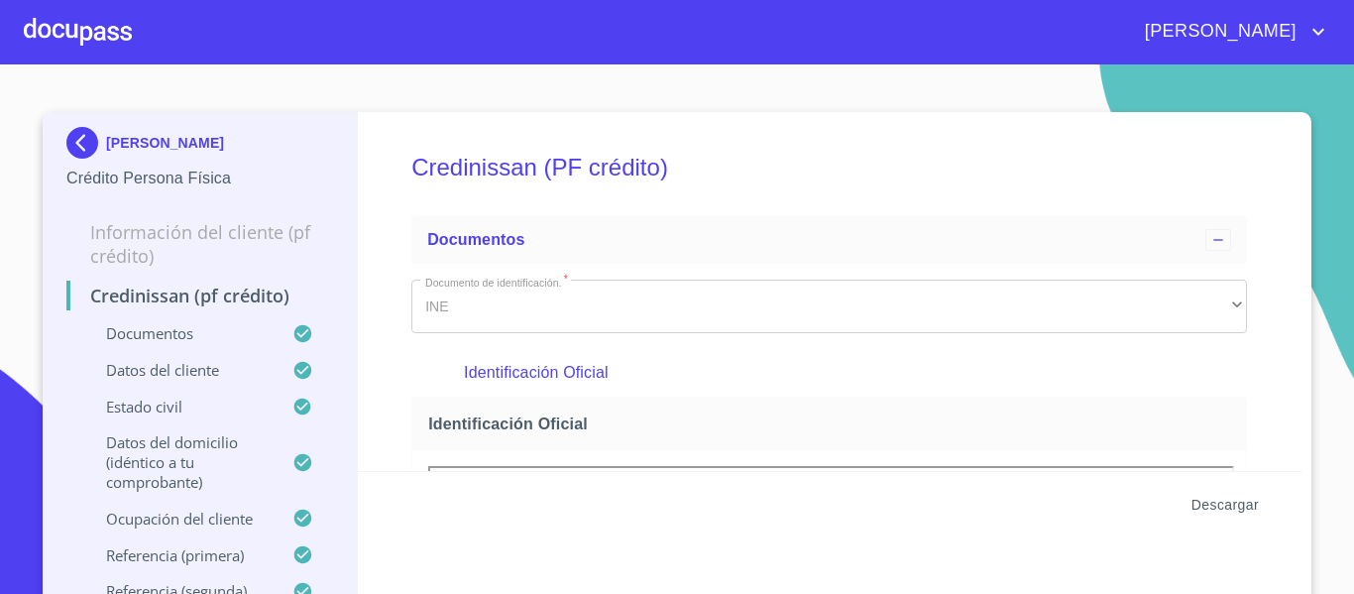
scroll to position [99, 0]
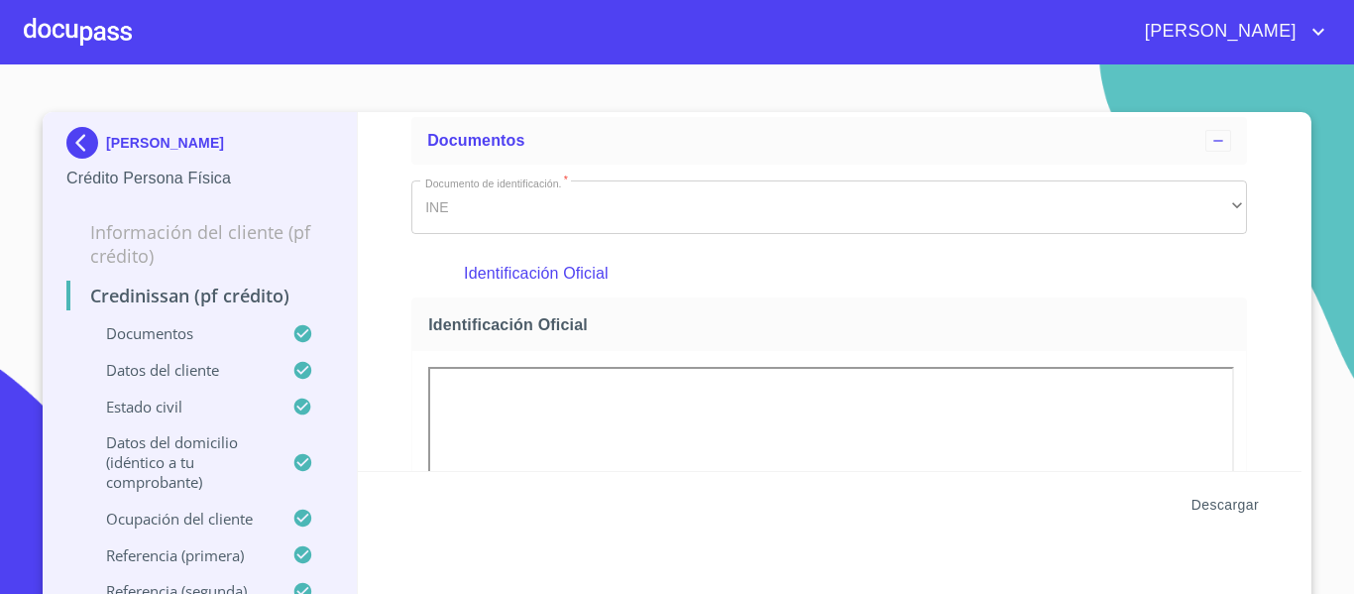
click at [1210, 508] on span "Descargar" at bounding box center [1224, 505] width 67 height 25
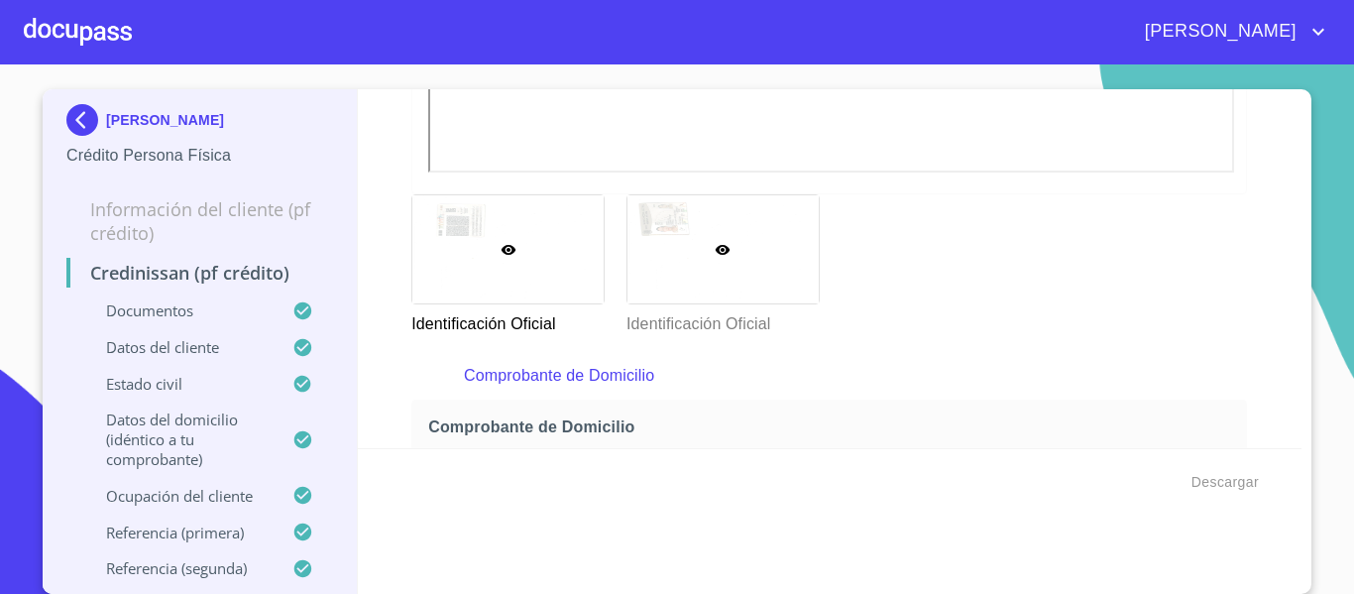
scroll to position [793, 0]
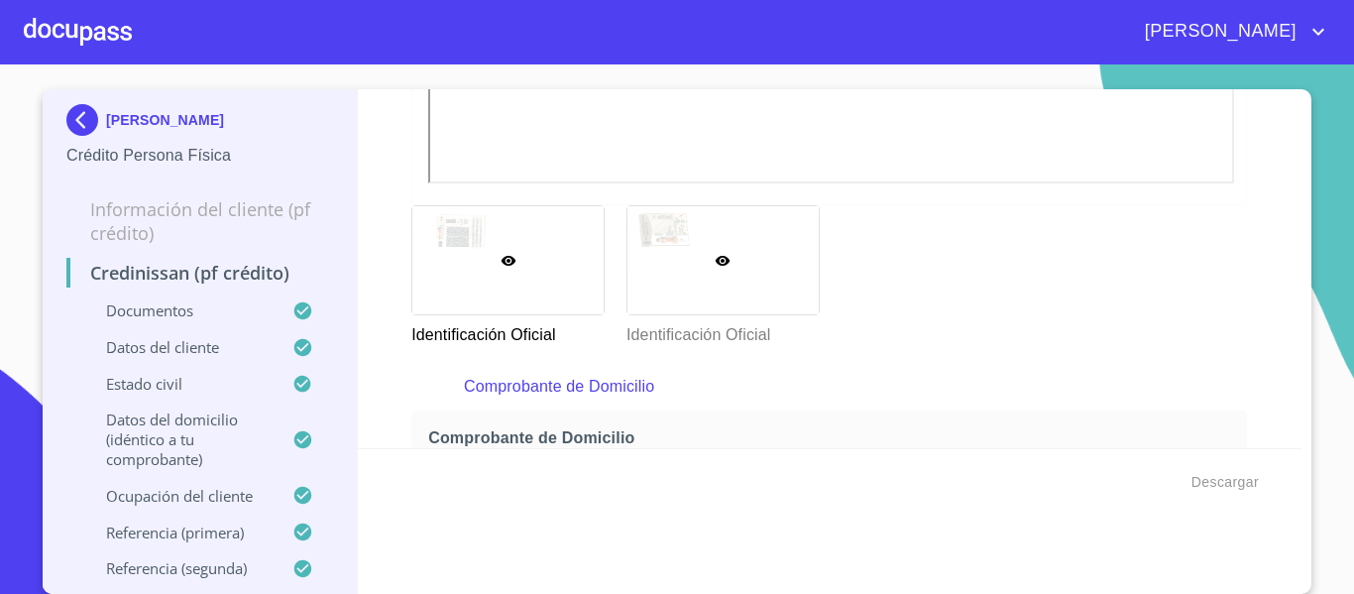
click at [704, 236] on div at bounding box center [722, 260] width 191 height 108
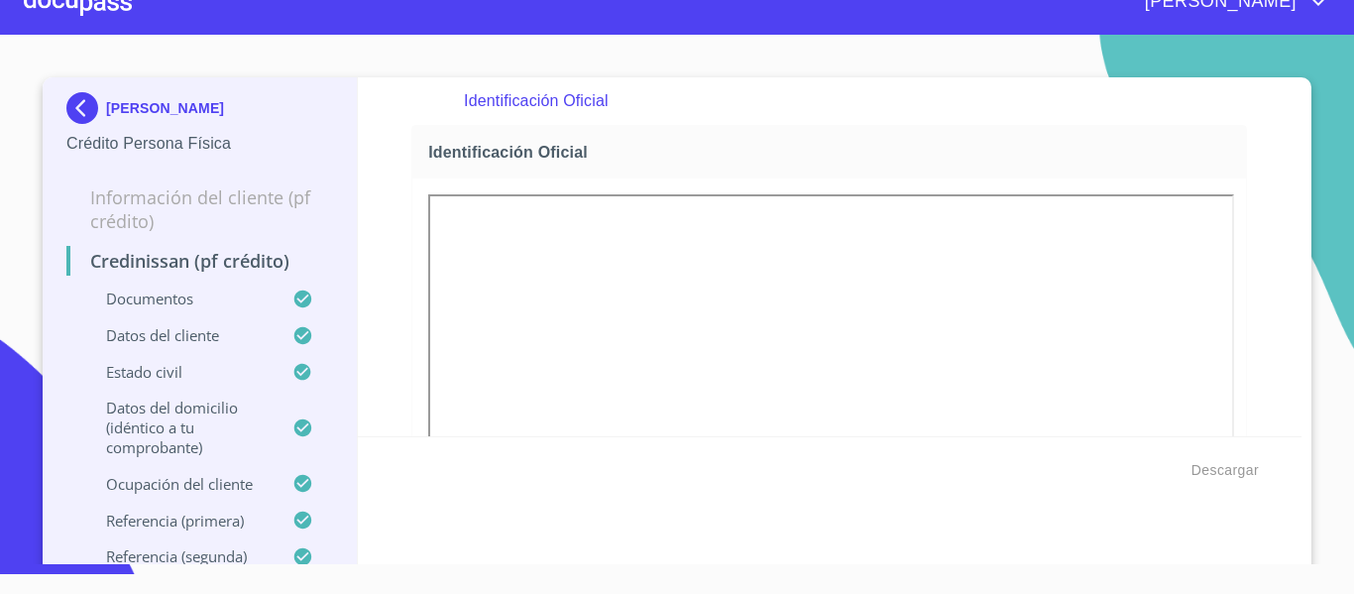
scroll to position [0, 0]
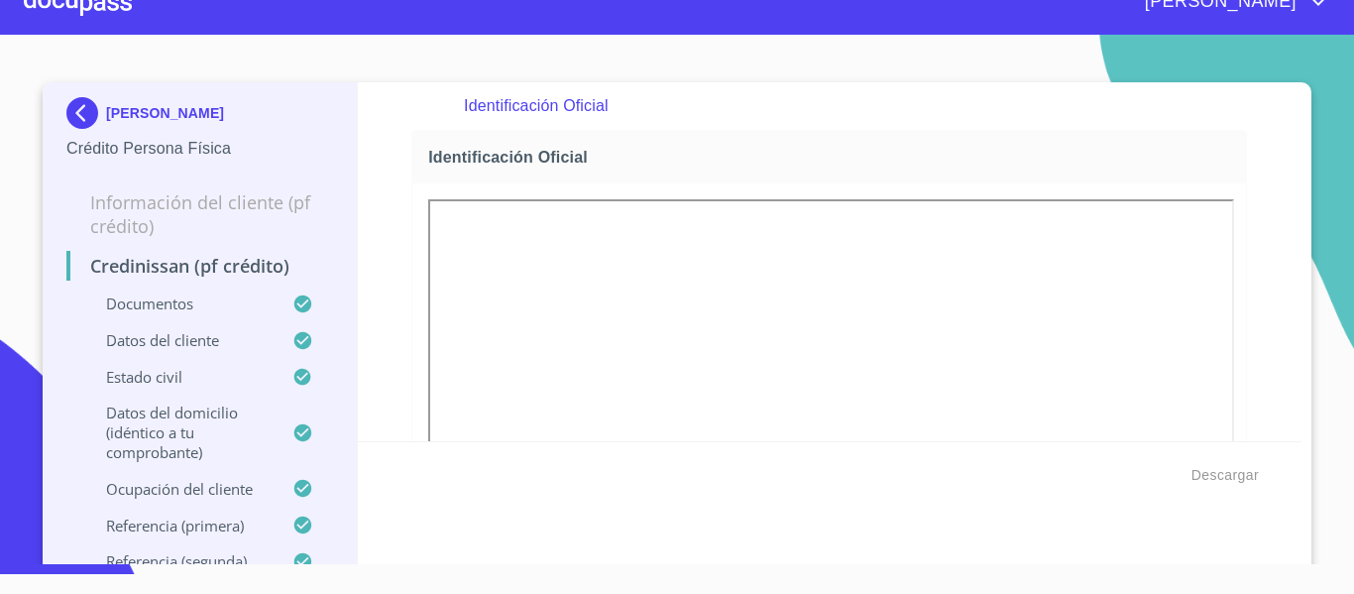
click at [93, 13] on div at bounding box center [78, 1] width 108 height 63
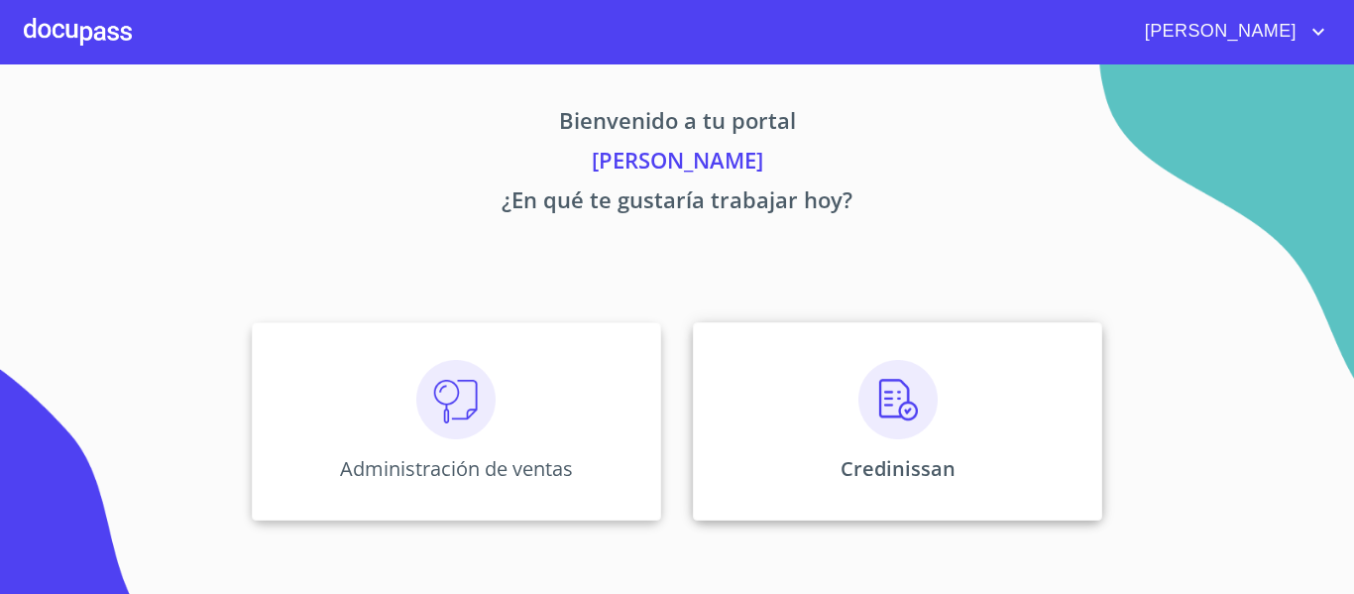
click at [919, 414] on img at bounding box center [897, 399] width 79 height 79
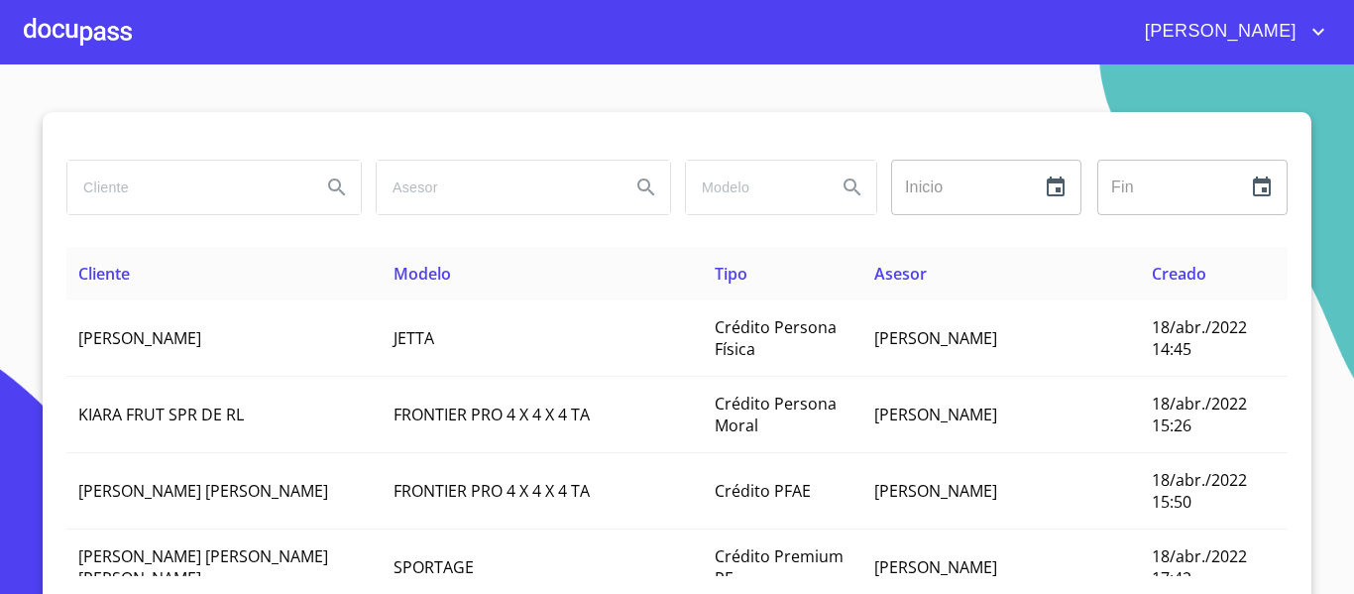
click at [200, 186] on input "search" at bounding box center [186, 188] width 238 height 54
type input "VILLANUEVA AGUILAR"
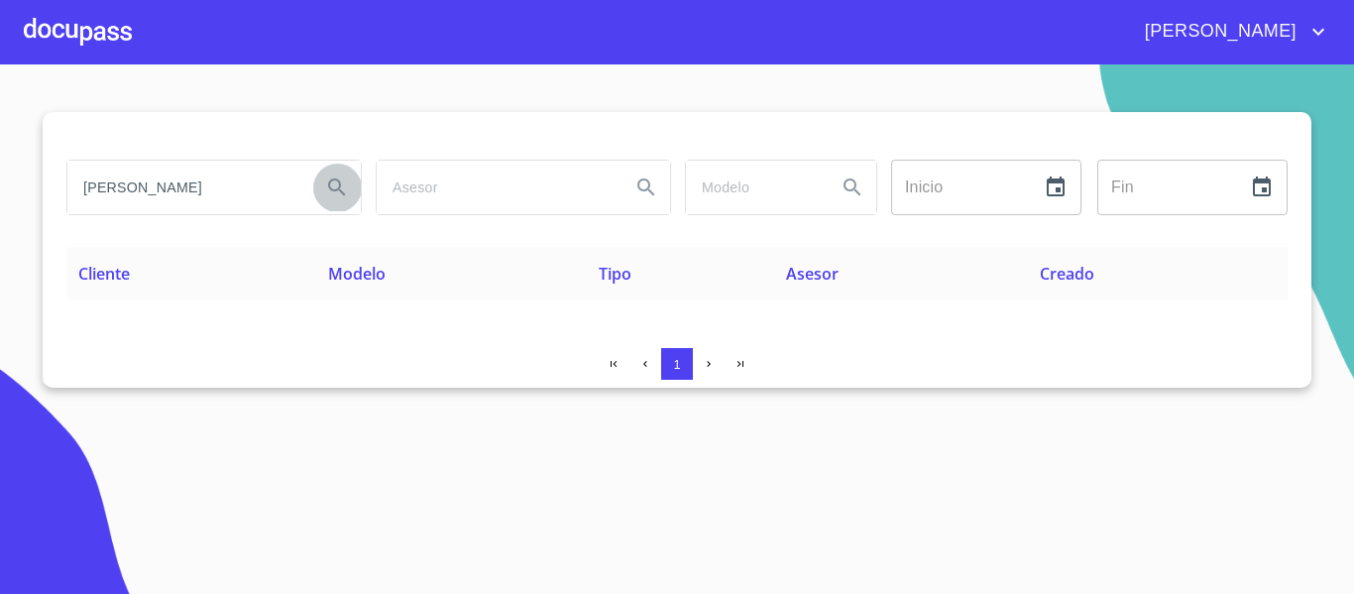
click at [315, 189] on button "Search" at bounding box center [337, 188] width 48 height 48
type button "VILLANUEVA AGUILAR"
drag, startPoint x: 285, startPoint y: 134, endPoint x: 341, endPoint y: 150, distance: 57.7
click at [285, 134] on div at bounding box center [676, 136] width 1221 height 48
drag, startPoint x: 175, startPoint y: 192, endPoint x: 151, endPoint y: 175, distance: 30.0
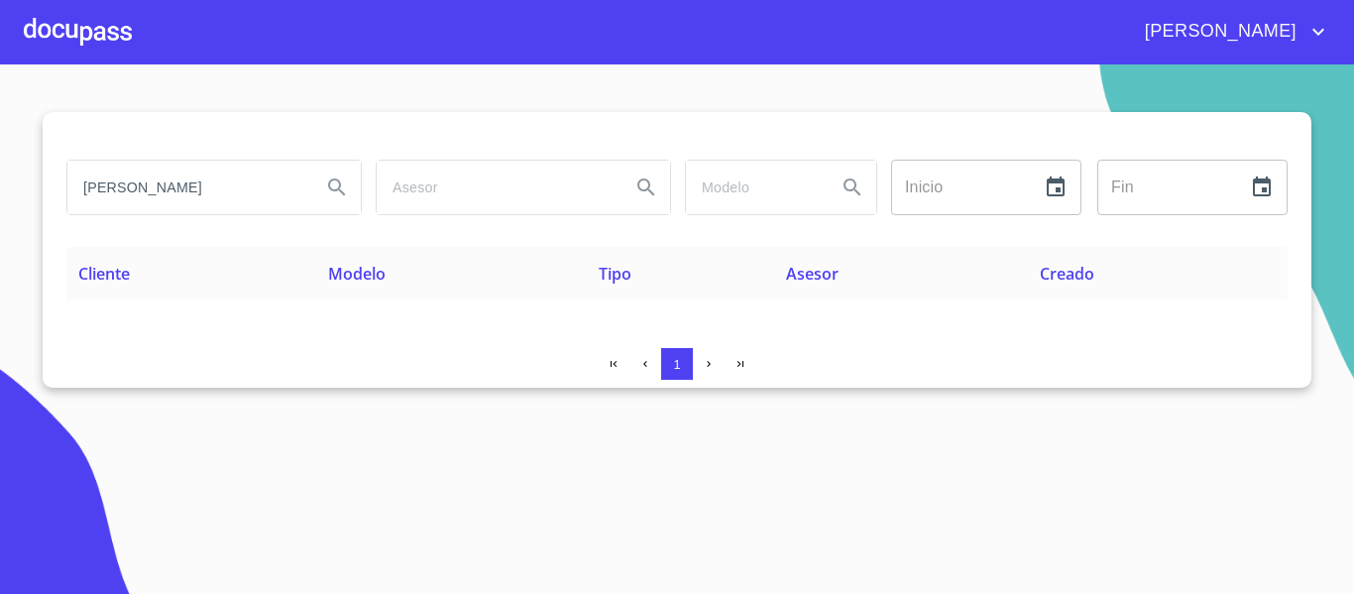
click at [149, 189] on input "VILLANUEVA AGUILAR" at bounding box center [186, 188] width 238 height 54
drag, startPoint x: 264, startPoint y: 192, endPoint x: 74, endPoint y: 196, distance: 189.3
click at [74, 196] on input "VILLANUEVA AGUILAR" at bounding box center [186, 188] width 238 height 54
type input "aranda rodriguez"
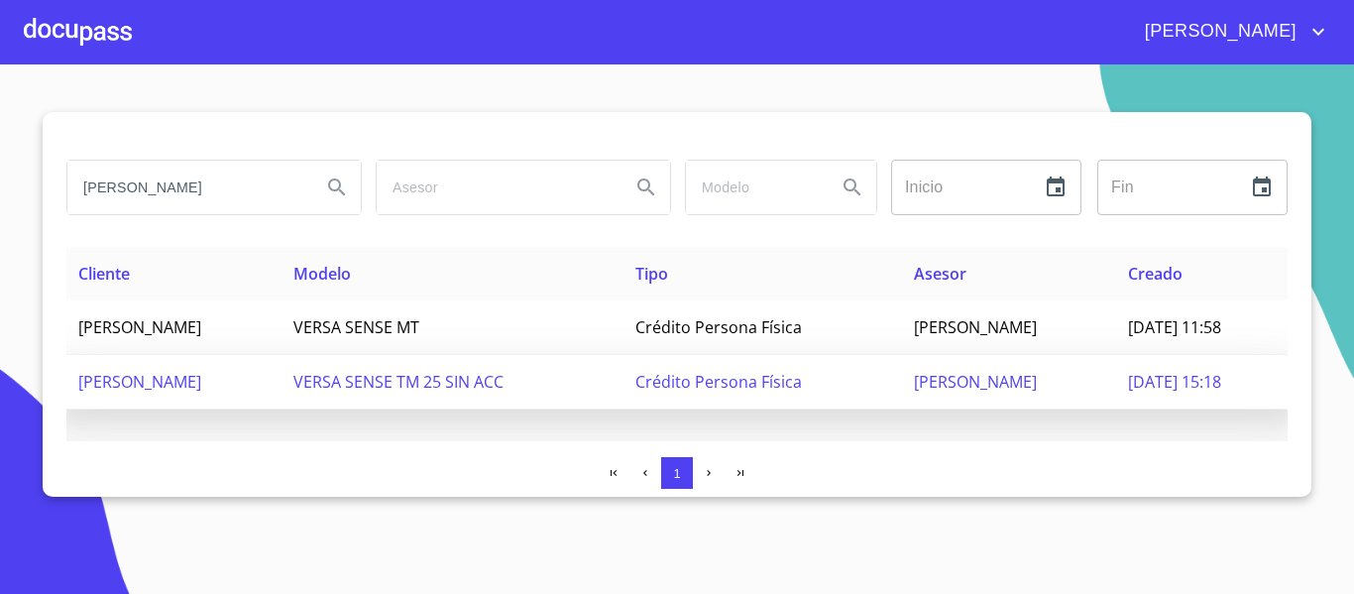
click at [201, 384] on span "GILDARDO ARANDA RODRIGUEZ" at bounding box center [139, 382] width 123 height 22
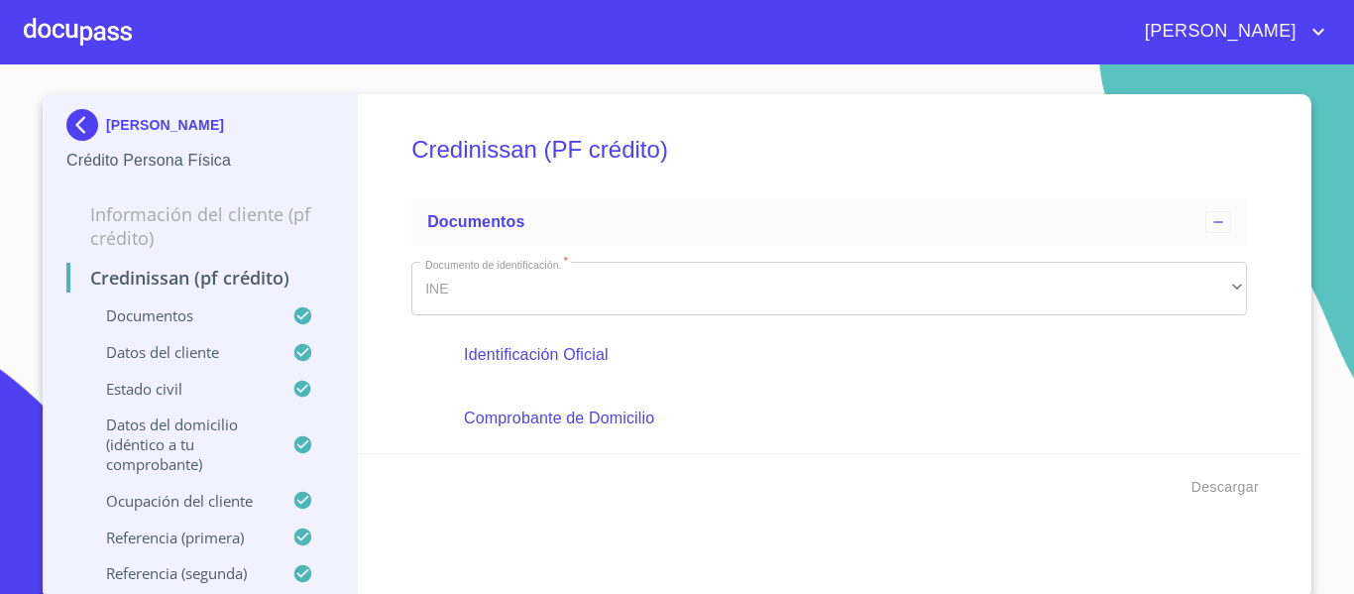
scroll to position [23, 0]
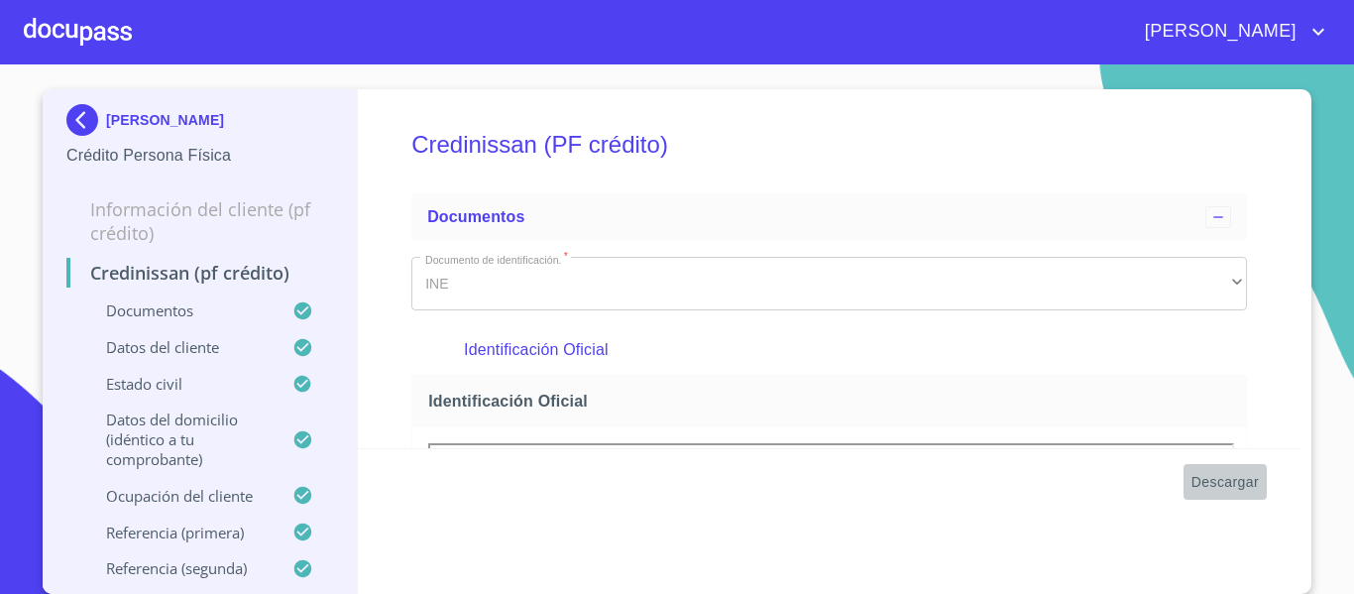
click at [1228, 483] on span "Descargar" at bounding box center [1224, 482] width 67 height 25
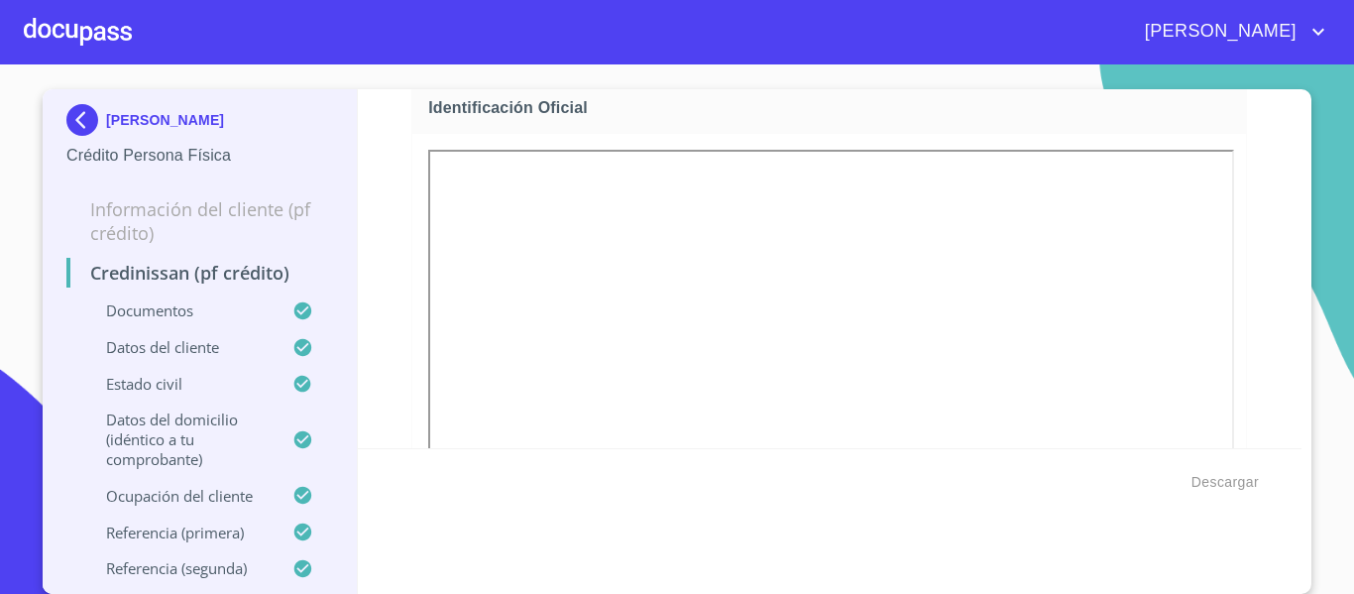
scroll to position [198, 0]
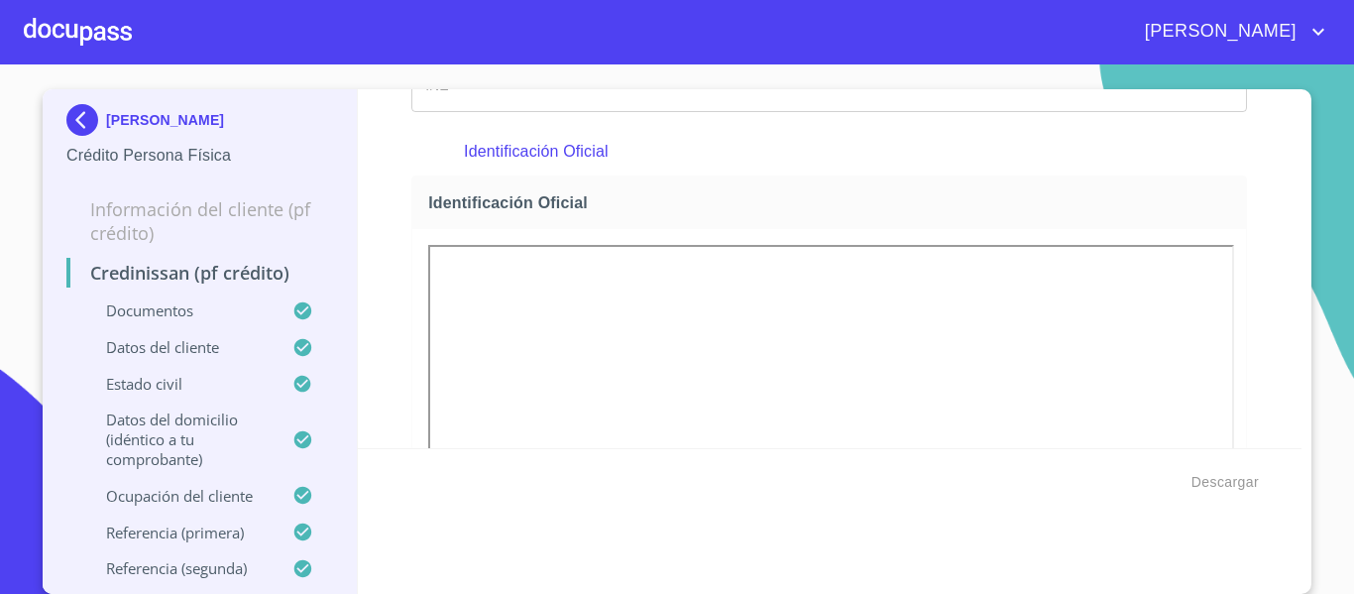
click at [1304, 395] on section "GILDARDO ARANDA RODRIGUEZ Crédito Persona Física Información del cliente (PF cr…" at bounding box center [677, 328] width 1354 height 529
click at [1223, 486] on span "Descargar" at bounding box center [1224, 482] width 67 height 25
click at [86, 36] on div at bounding box center [78, 31] width 108 height 63
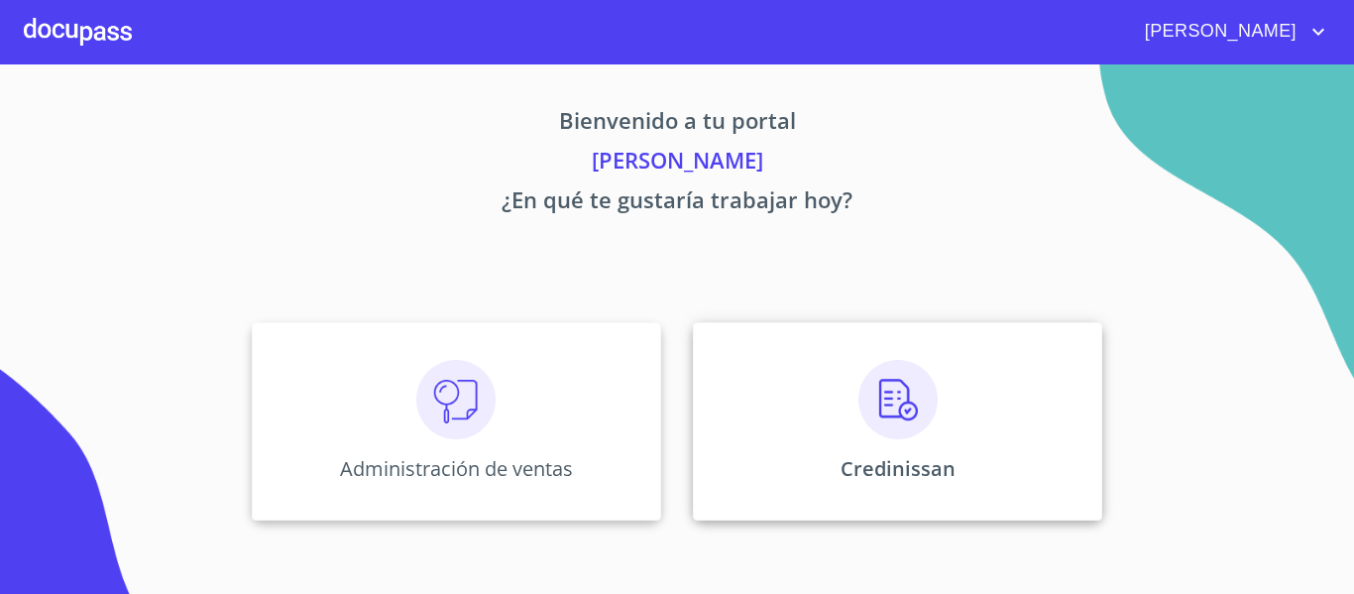
click at [792, 379] on div "Credinissan" at bounding box center [897, 421] width 409 height 198
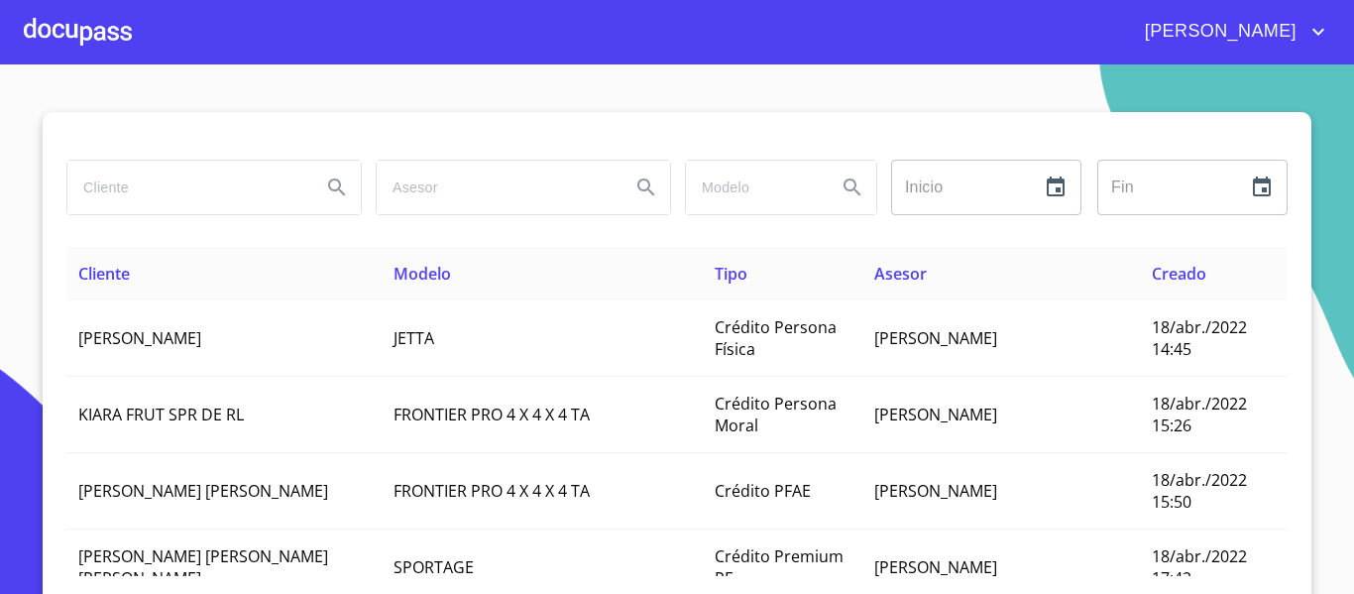
click at [160, 189] on input "search" at bounding box center [186, 188] width 238 height 54
type input "m"
type input "MARTINEZ ALVARADO"
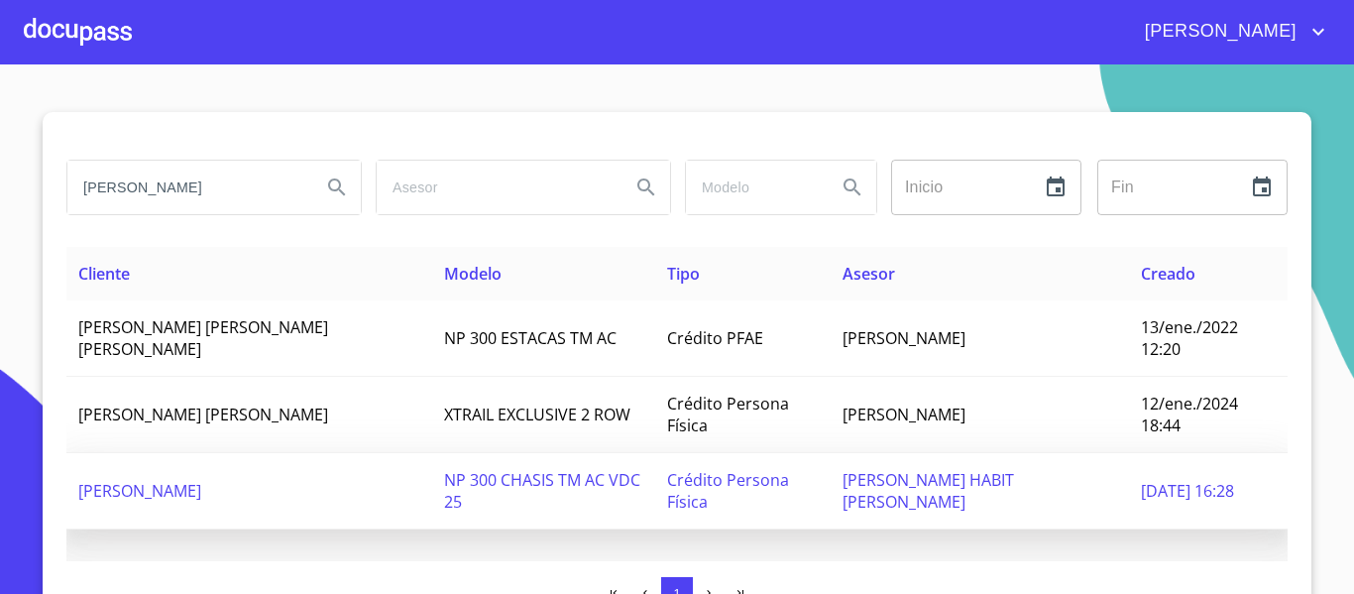
click at [201, 480] on span "HUMBERTO MARTINEZ ALVARADO" at bounding box center [139, 491] width 123 height 22
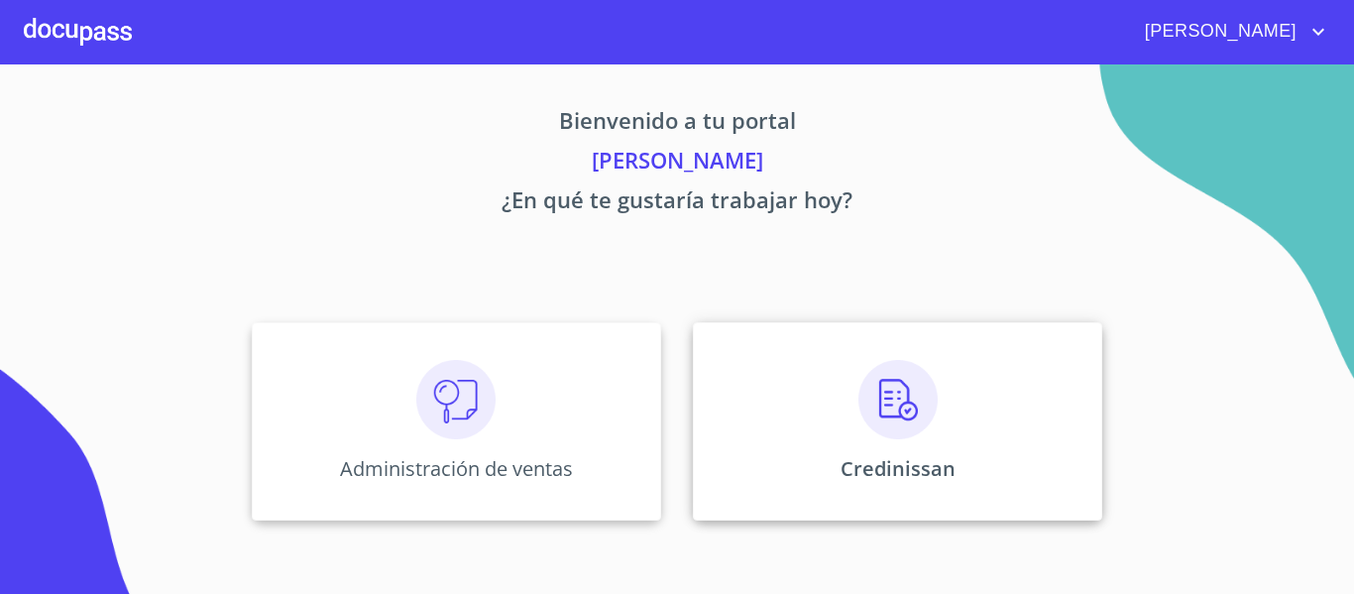
click at [941, 418] on div "Credinissan" at bounding box center [897, 421] width 409 height 198
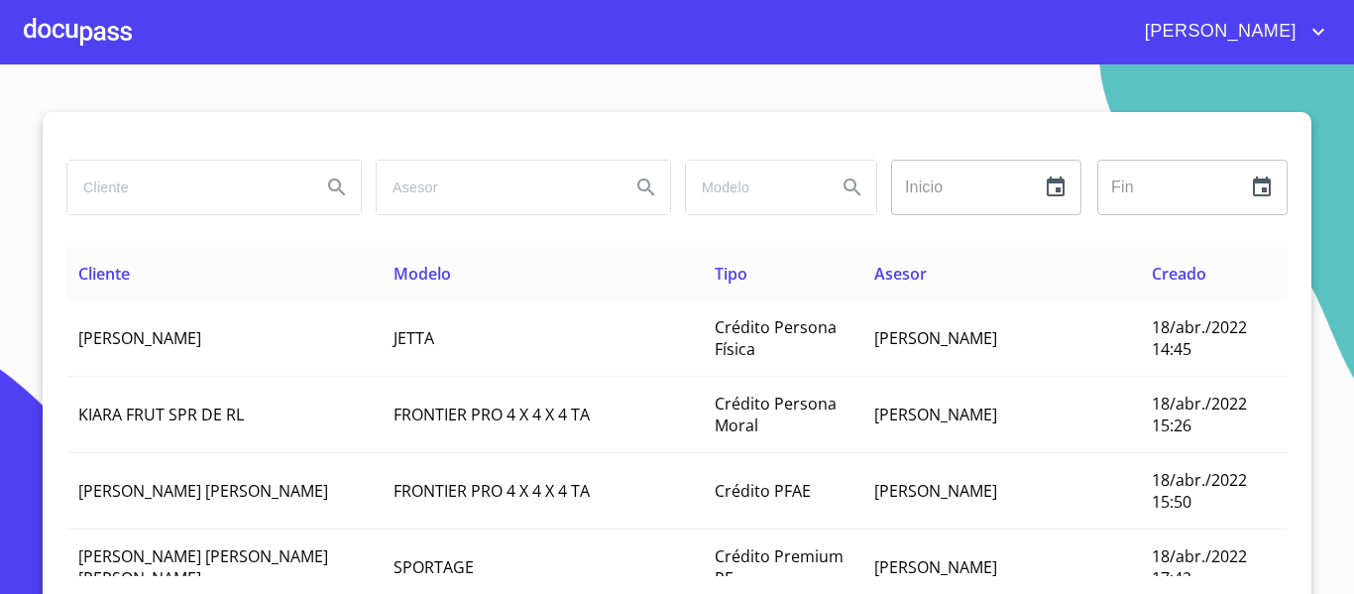
click at [129, 197] on input "search" at bounding box center [186, 188] width 238 height 54
type input "[PERSON_NAME]"
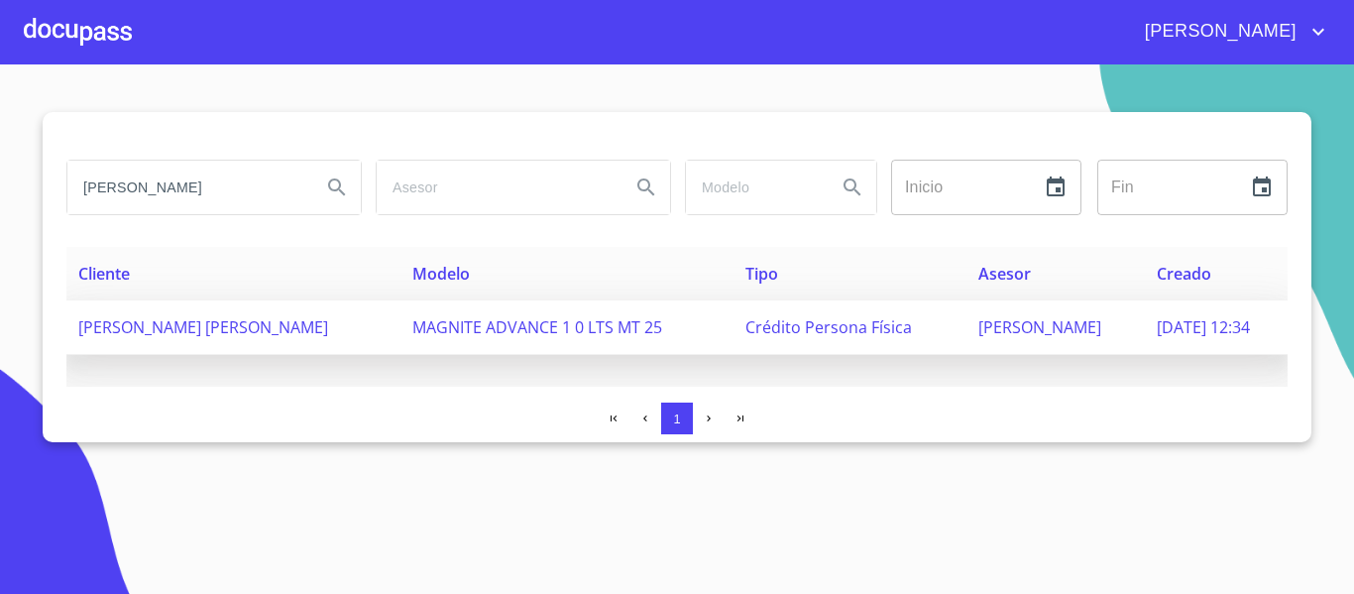
click at [436, 334] on span "MAGNITE ADVANCE 1 0 LTS MT 25" at bounding box center [537, 327] width 250 height 22
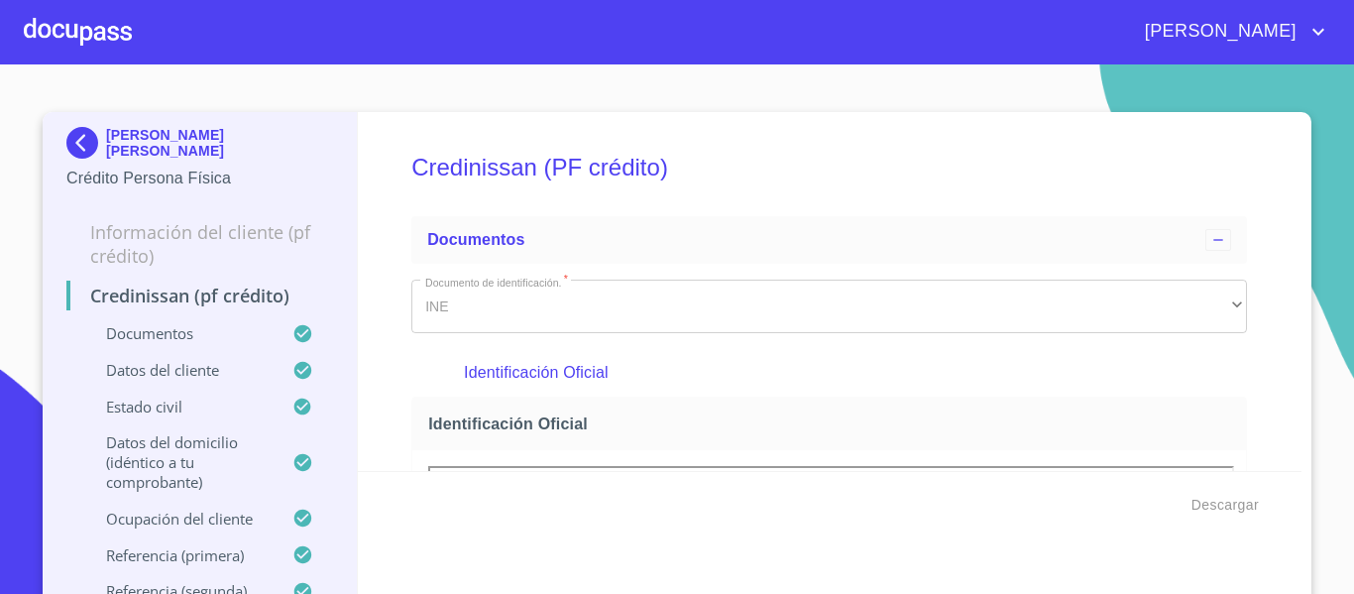
scroll to position [297, 0]
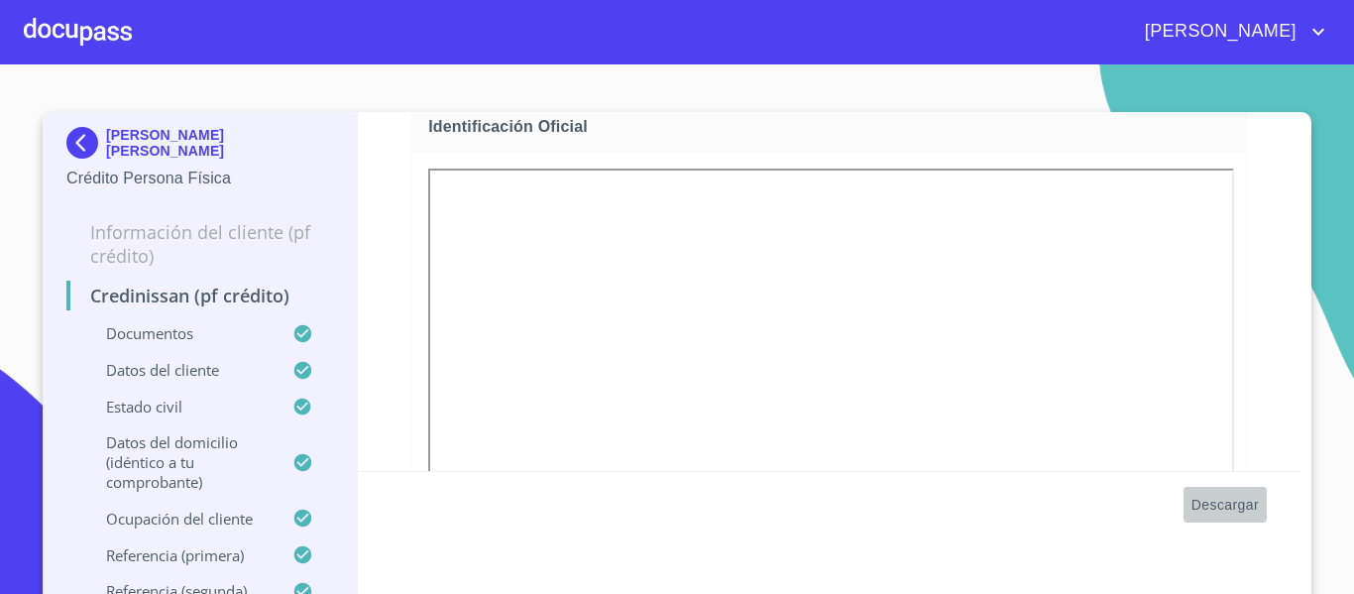
click at [1240, 502] on span "Descargar" at bounding box center [1224, 505] width 67 height 25
click at [1317, 233] on section "ERIKA MARIA VEGA MUCIÑO Crédito Persona Física Información del cliente (PF créd…" at bounding box center [677, 328] width 1354 height 529
click at [1236, 509] on span "Descargar" at bounding box center [1224, 505] width 67 height 25
click at [115, 30] on div at bounding box center [78, 31] width 108 height 63
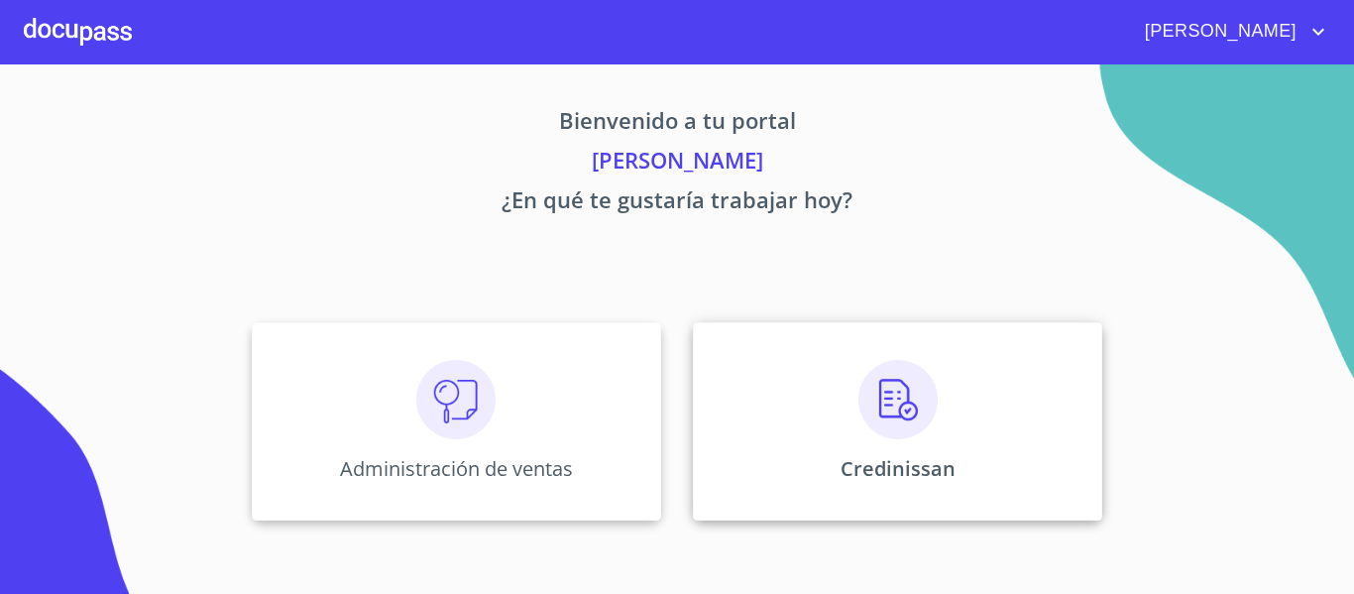
click at [755, 394] on div "Credinissan" at bounding box center [897, 421] width 409 height 198
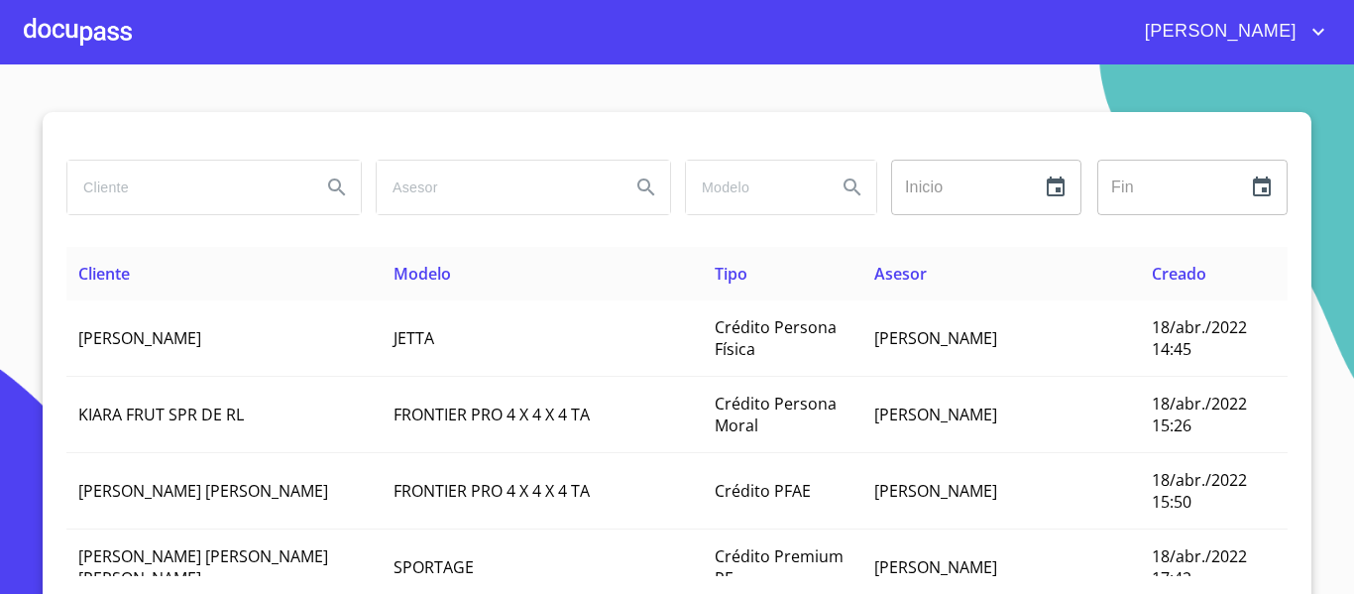
click at [124, 191] on input "search" at bounding box center [186, 188] width 238 height 54
type input "VARGAS CARRILL"
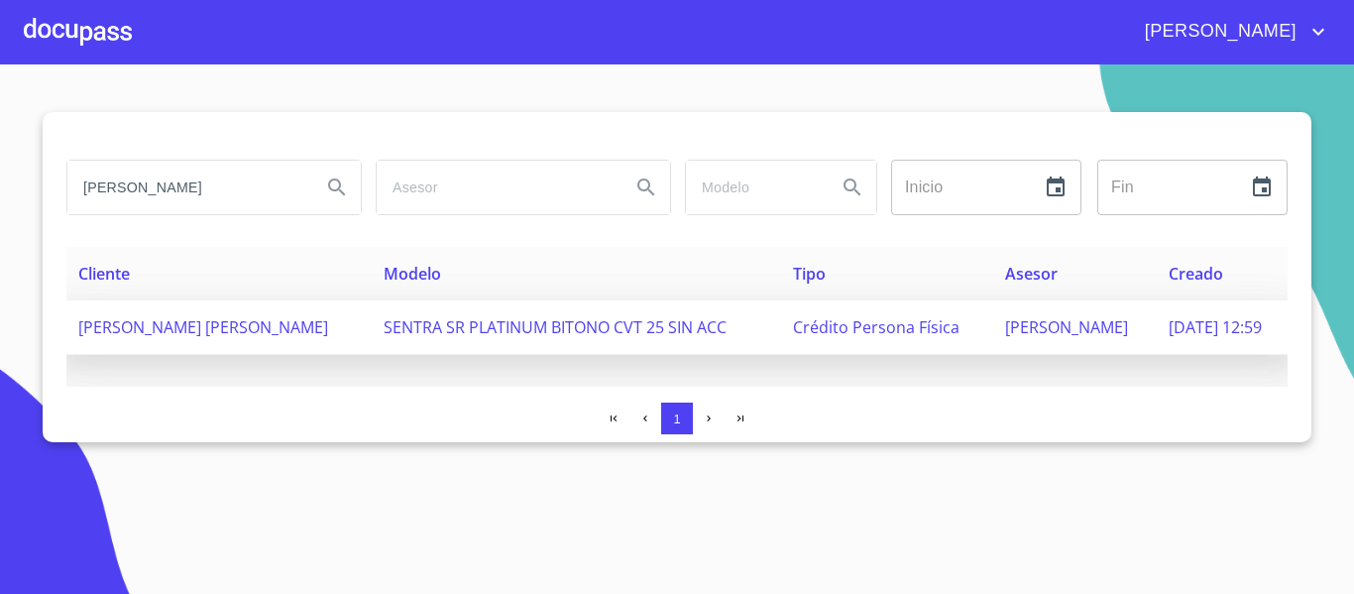
click at [586, 330] on span "SENTRA SR PLATINUM BITONO CVT 25 SIN ACC" at bounding box center [555, 327] width 343 height 22
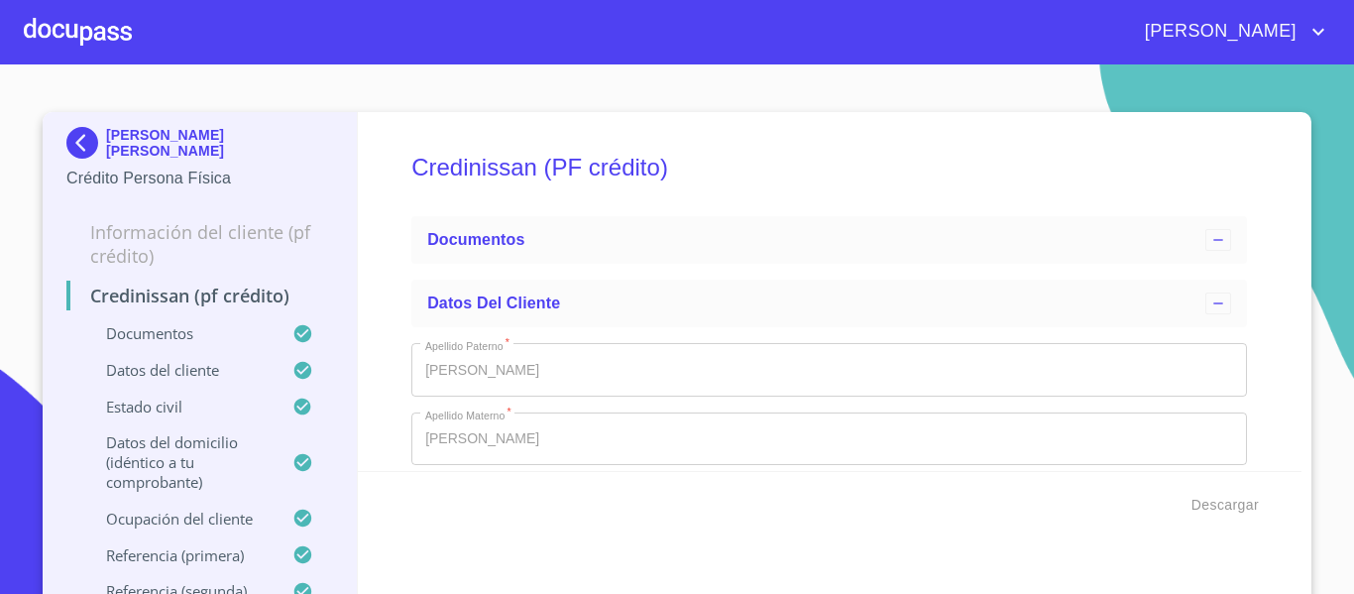
type input "30 de may. de 2017"
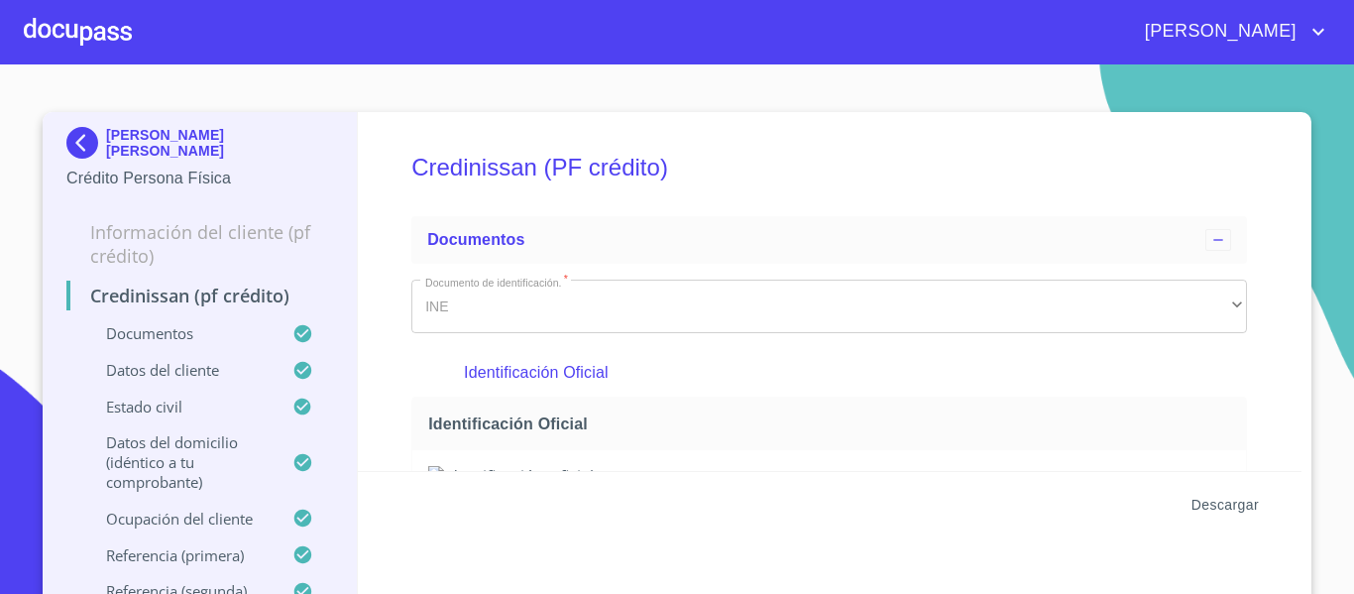
click at [1236, 509] on span "Descargar" at bounding box center [1224, 505] width 67 height 25
